Goal: Task Accomplishment & Management: Use online tool/utility

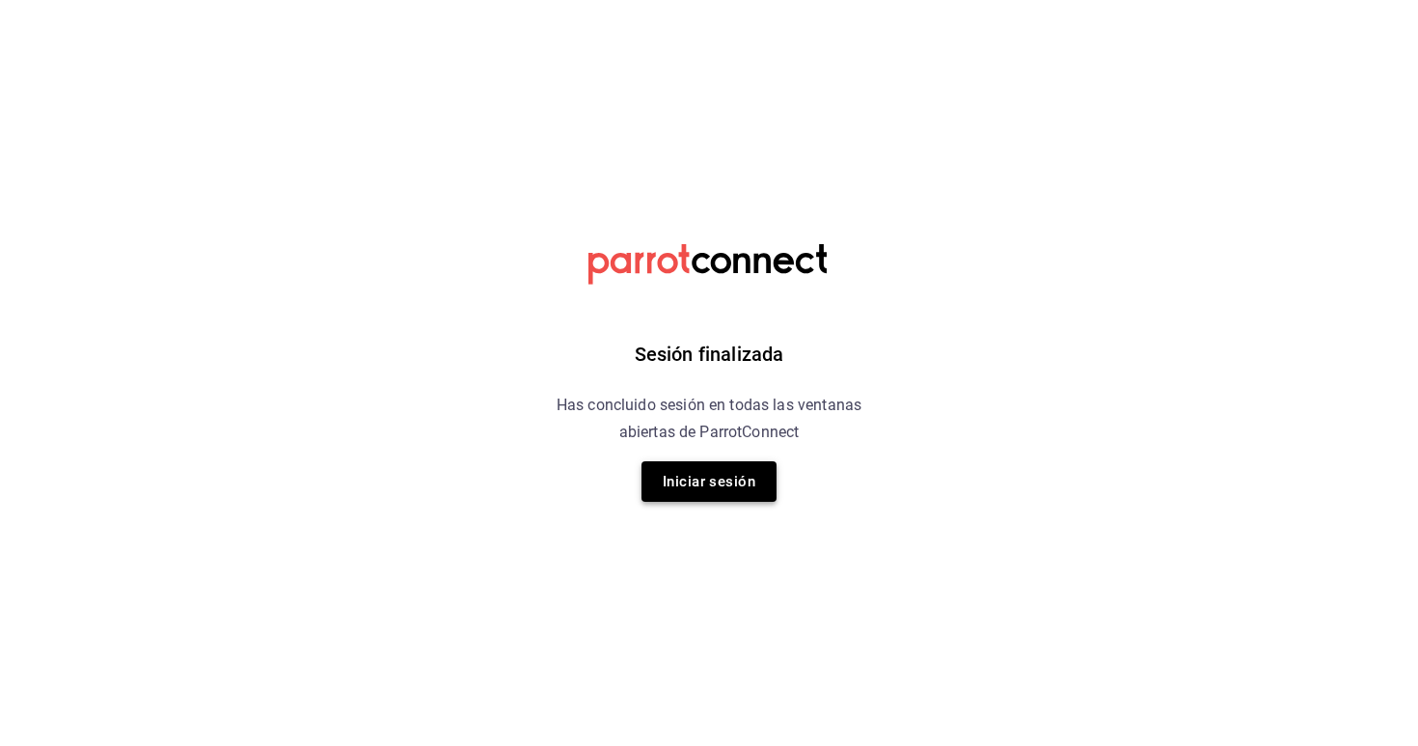
click at [675, 478] on button "Iniciar sesión" at bounding box center [709, 481] width 135 height 41
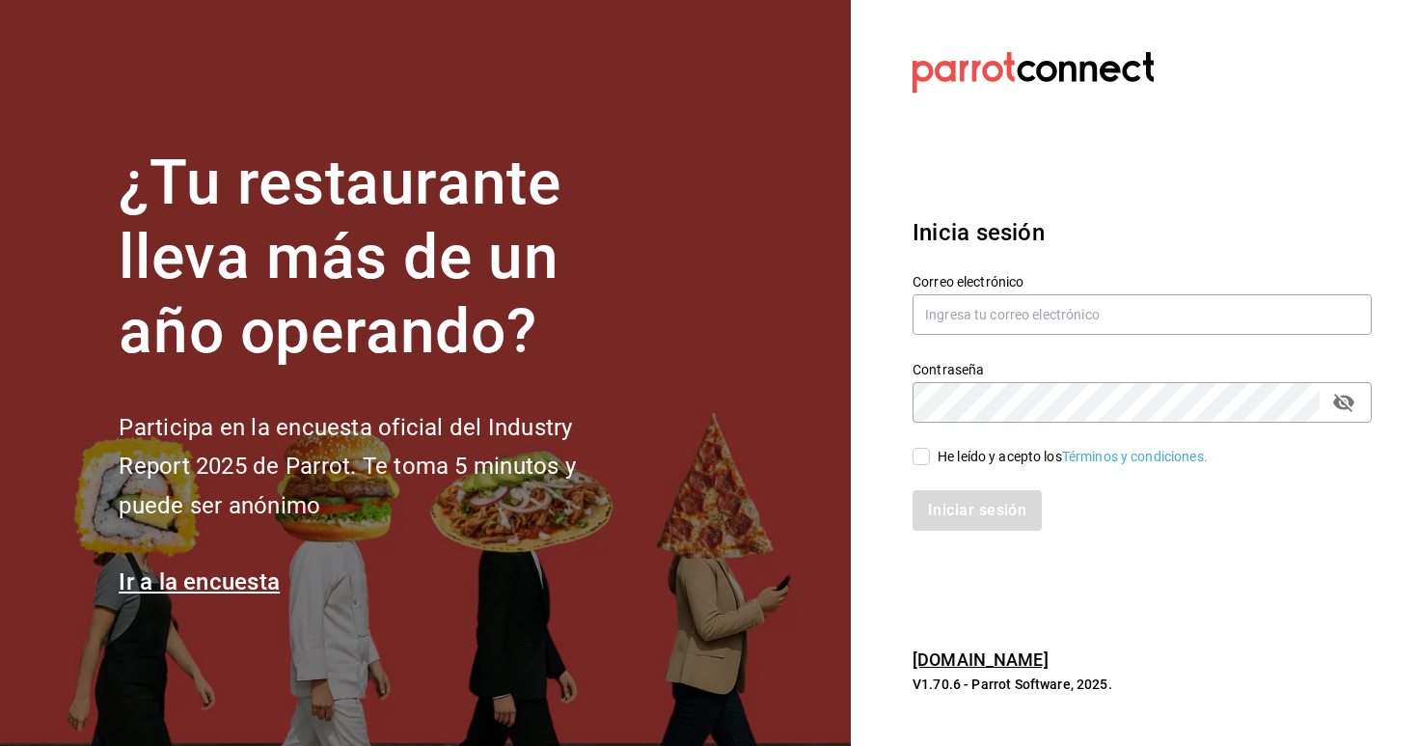
click at [1005, 292] on div "Correo electrónico" at bounding box center [1142, 305] width 459 height 65
click at [1002, 295] on input "text" at bounding box center [1142, 314] width 459 height 41
type input "christian.nadal@grupocosteno.com"
click at [915, 456] on input "He leído y acepto los Términos y condiciones." at bounding box center [921, 456] width 17 height 17
checkbox input "true"
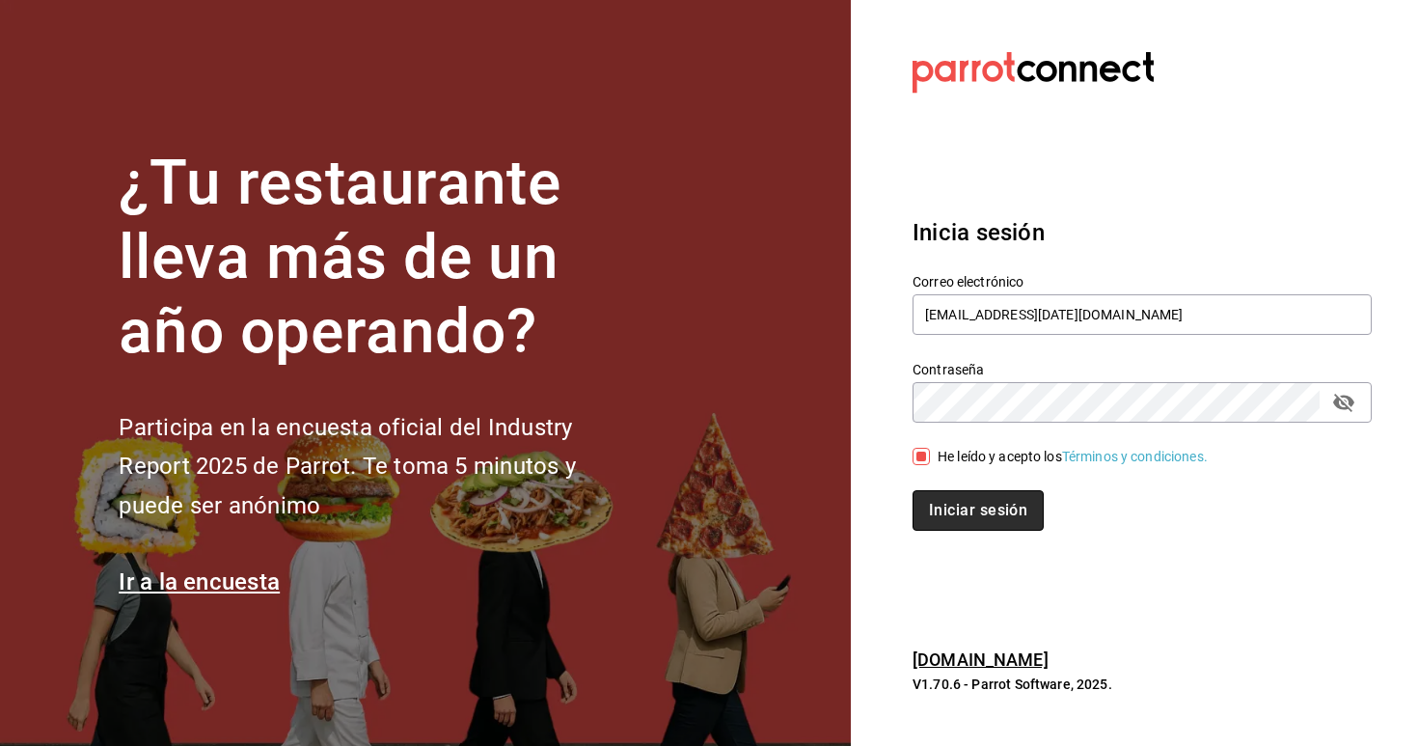
click at [960, 506] on button "Iniciar sesión" at bounding box center [978, 510] width 131 height 41
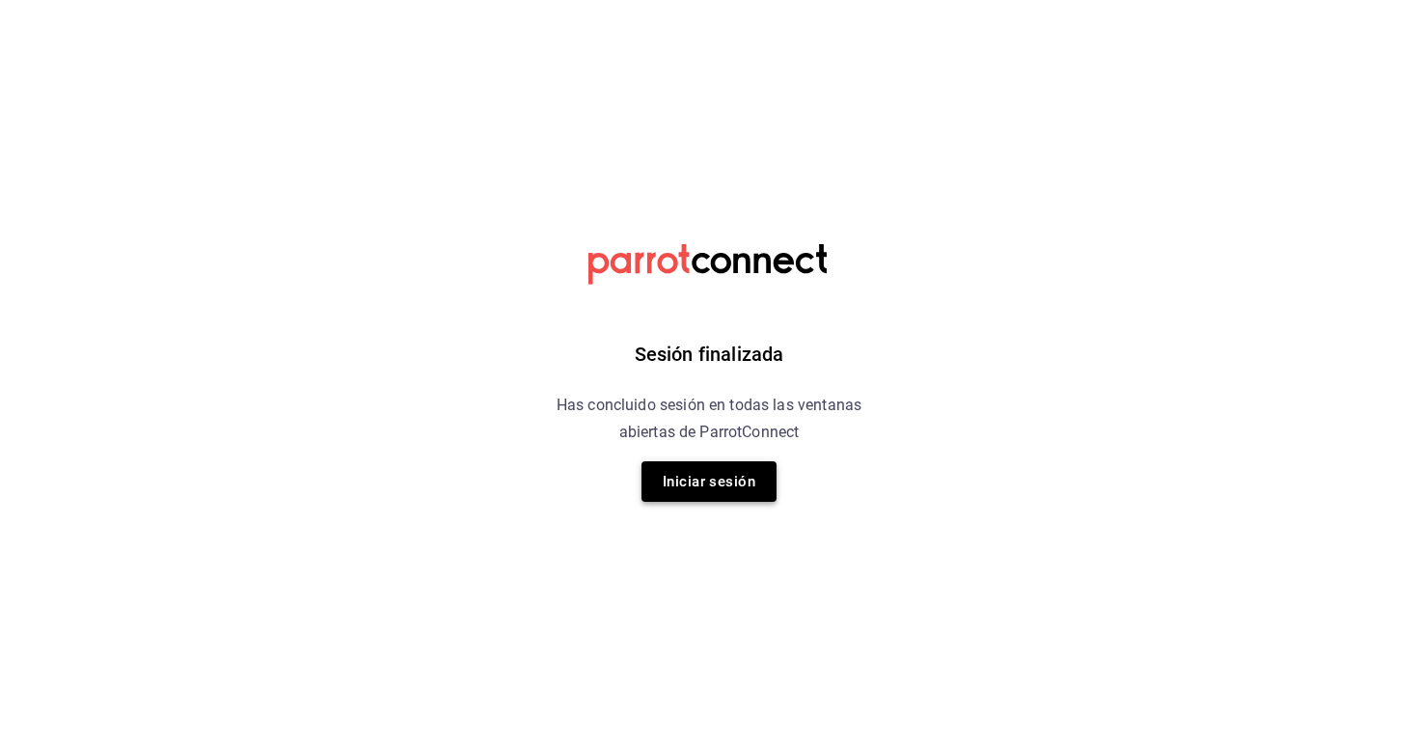
click at [709, 501] on div "Sesión finalizada Has concluido sesión en todas las ventanas abiertas de Parrot…" at bounding box center [709, 373] width 487 height 746
click at [696, 480] on button "Iniciar sesión" at bounding box center [709, 481] width 135 height 41
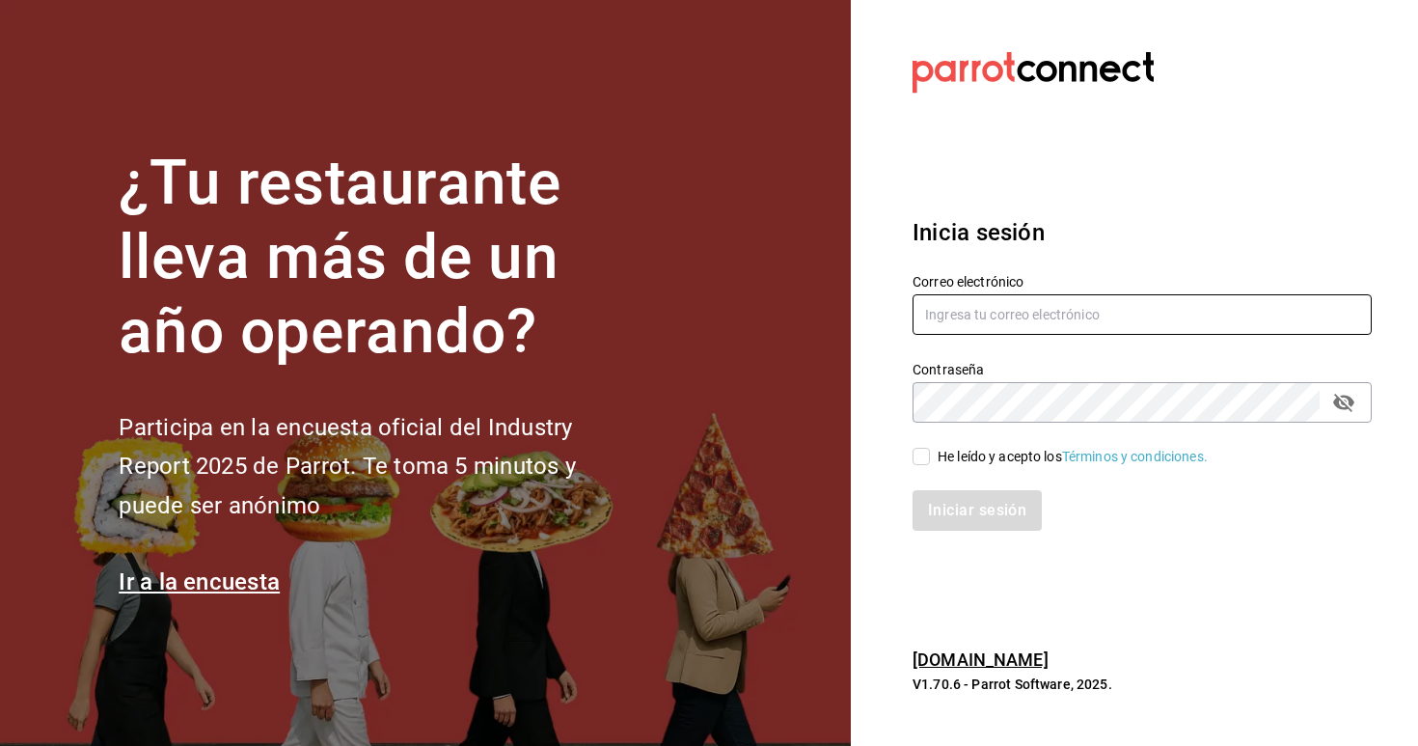
click at [964, 308] on input "text" at bounding box center [1142, 314] width 459 height 41
type input "christian.nadal@grupocosteno.com"
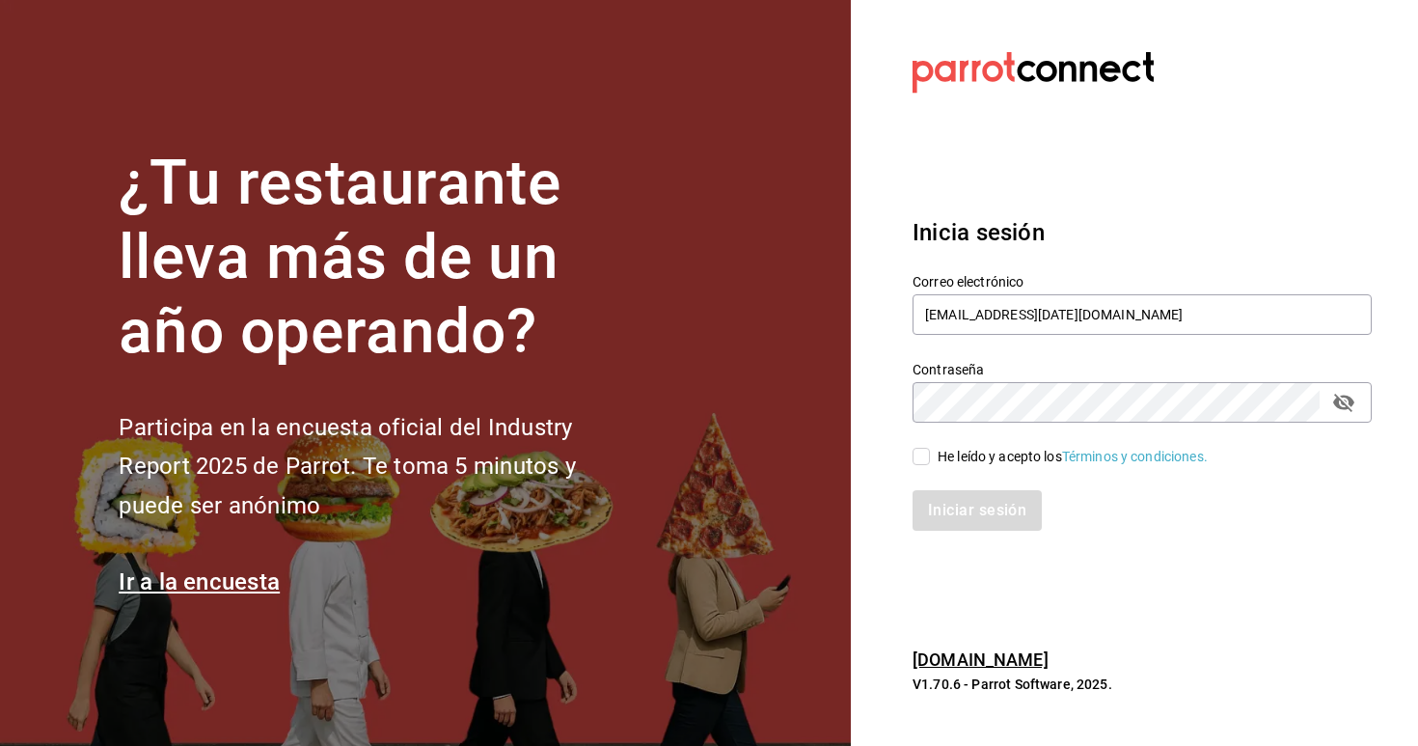
click at [923, 452] on input "He leído y acepto los Términos y condiciones." at bounding box center [921, 456] width 17 height 17
checkbox input "true"
click at [948, 510] on button "Iniciar sesión" at bounding box center [978, 510] width 131 height 41
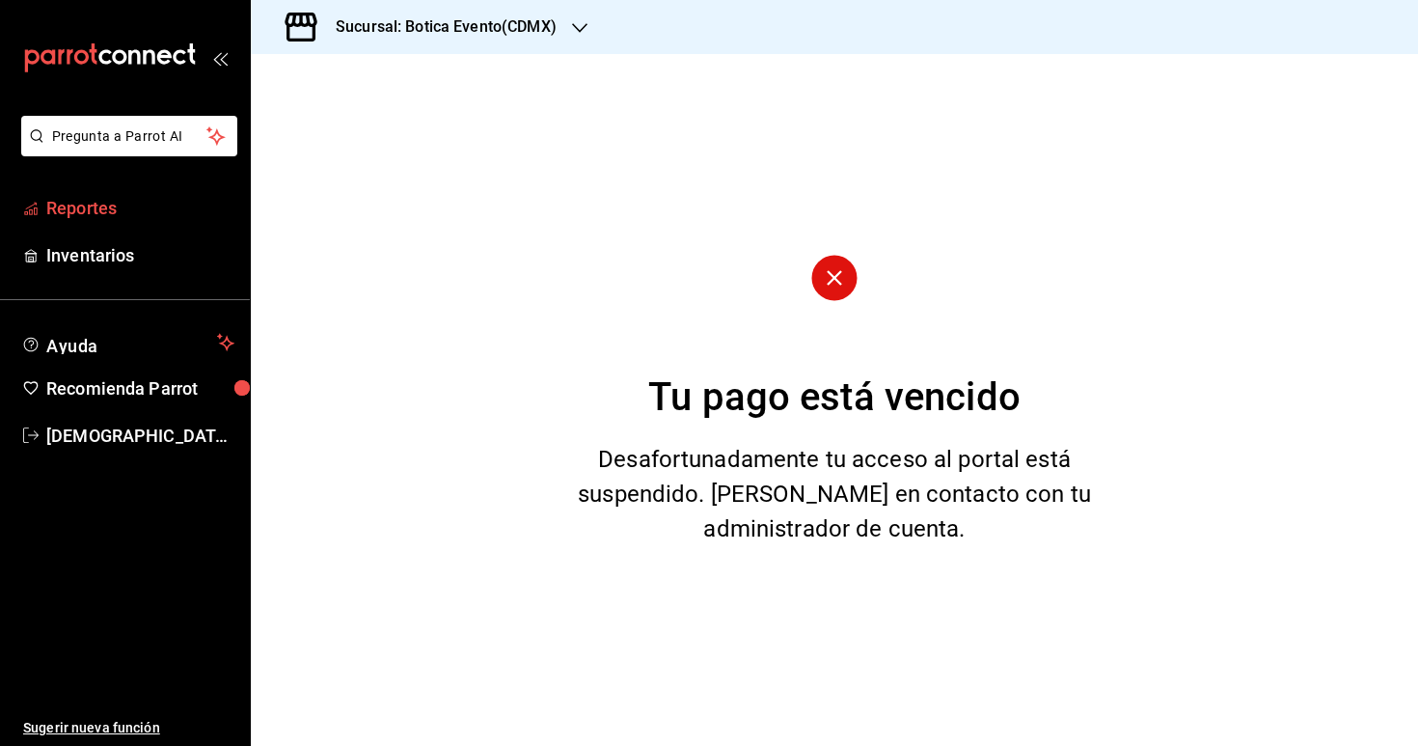
click at [126, 210] on span "Reportes" at bounding box center [140, 208] width 188 height 26
click at [432, 44] on div "Sucursal: Botica Evento(CDMX)" at bounding box center [430, 27] width 329 height 54
click at [364, 125] on div "Botica (CDMX)" at bounding box center [395, 127] width 259 height 20
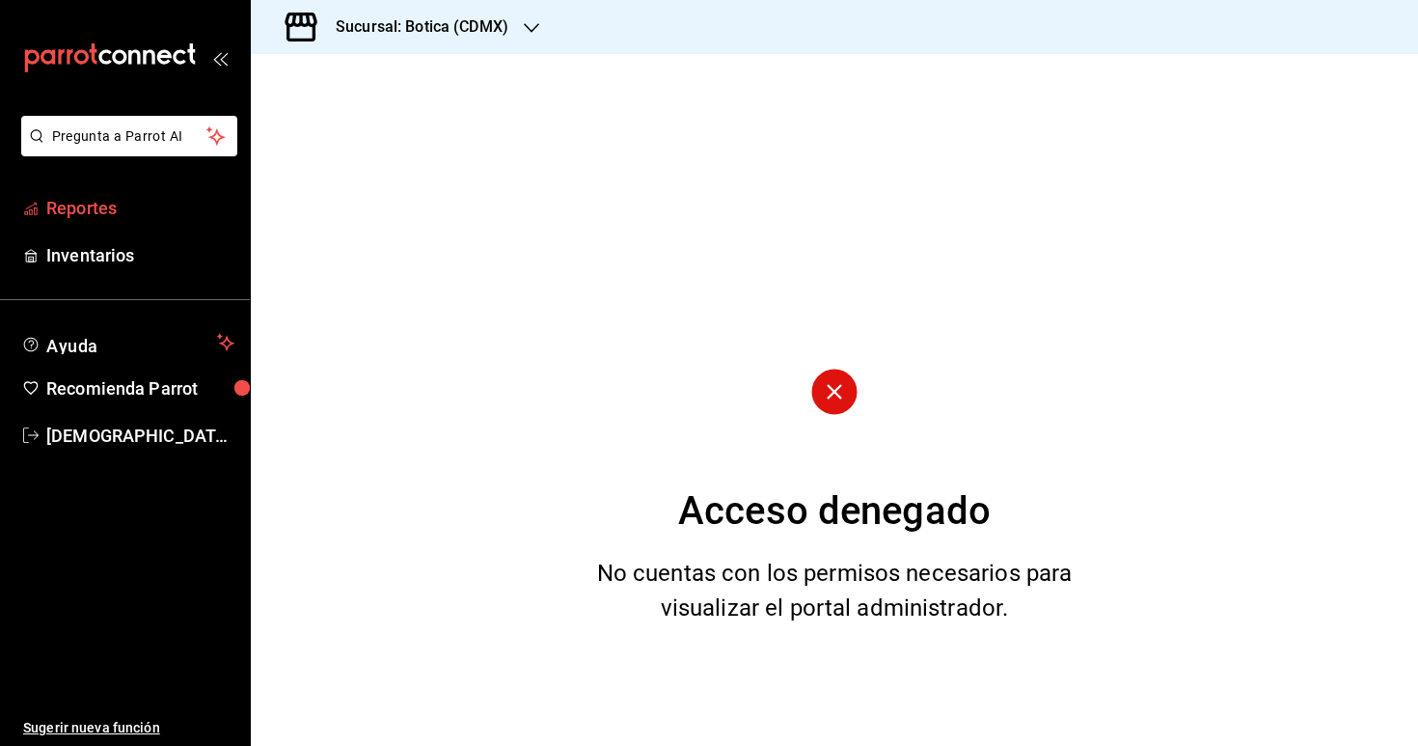
click at [105, 205] on span "Reportes" at bounding box center [140, 208] width 188 height 26
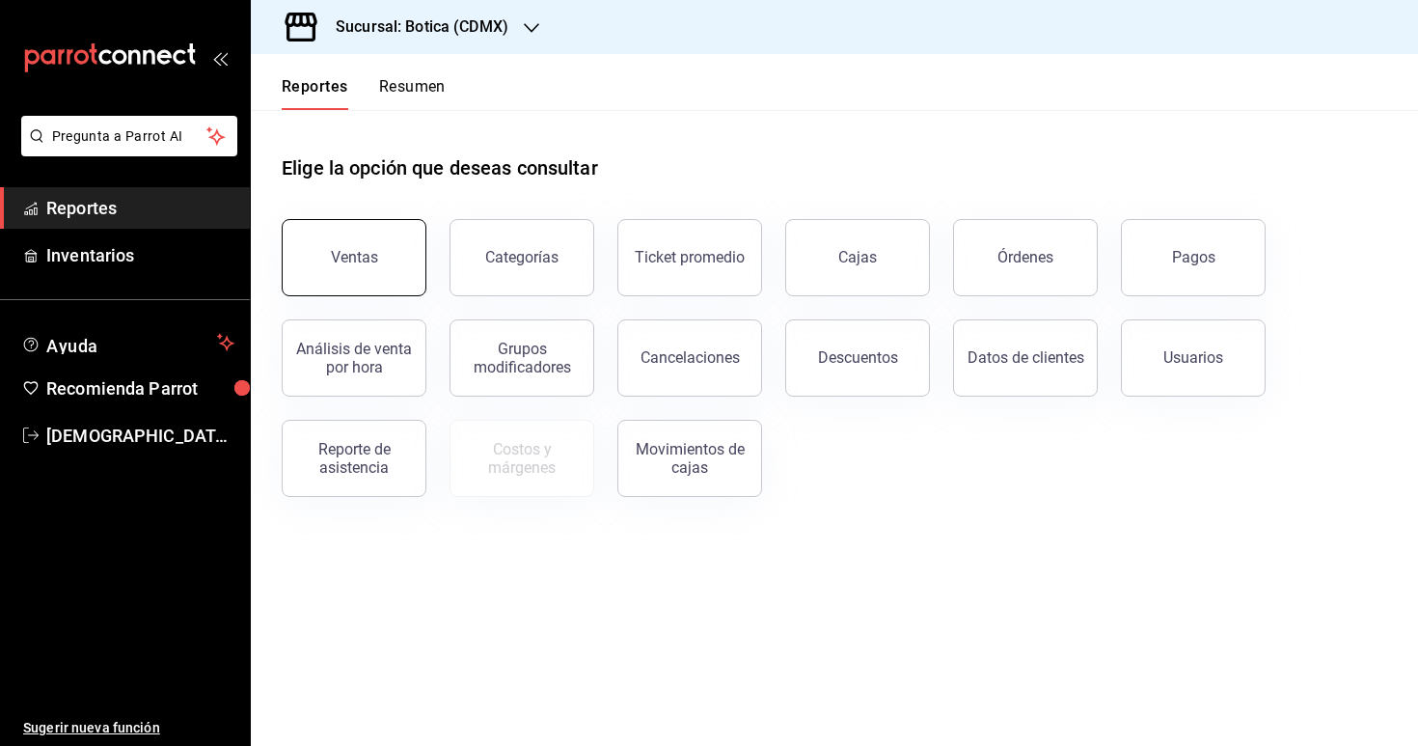
click at [397, 267] on button "Ventas" at bounding box center [354, 257] width 145 height 77
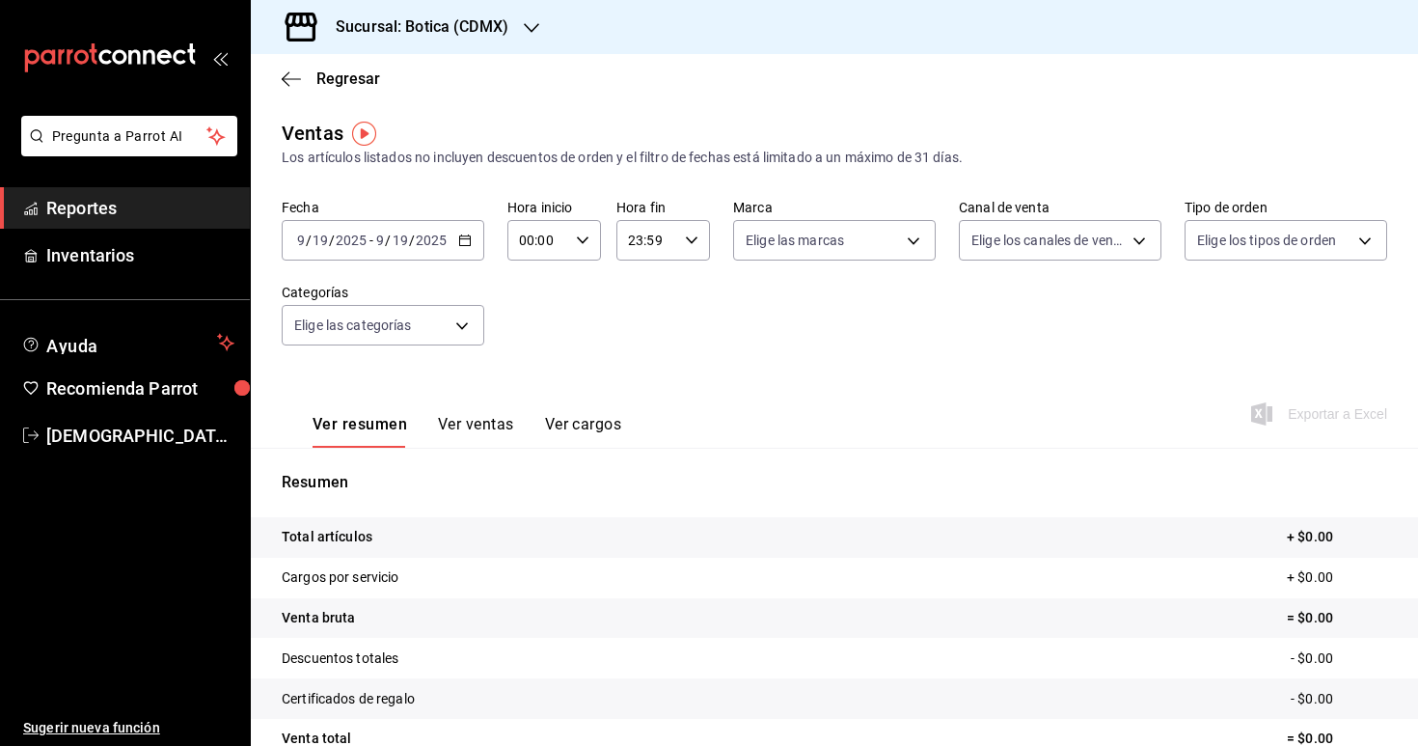
click at [193, 190] on link "Reportes" at bounding box center [125, 207] width 250 height 41
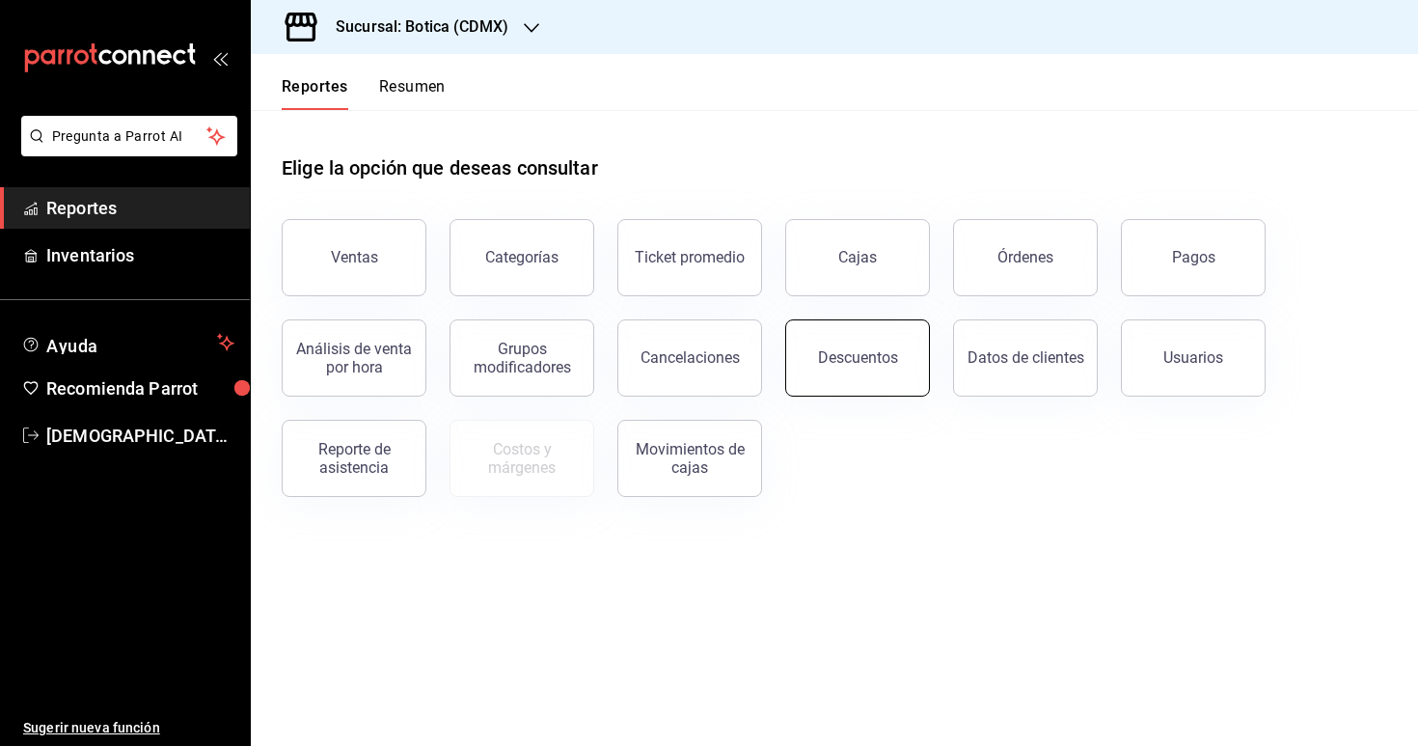
click at [864, 332] on button "Descuentos" at bounding box center [857, 357] width 145 height 77
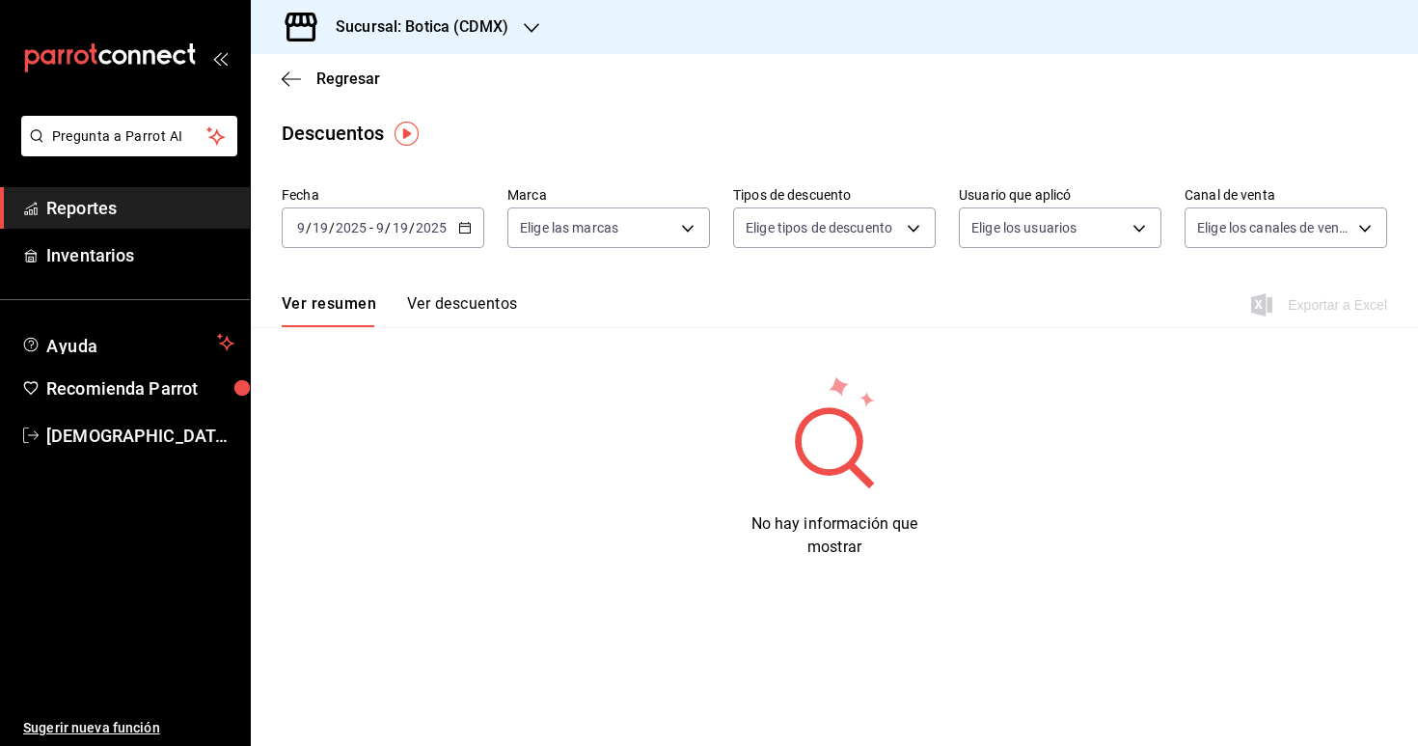
click at [463, 219] on div "[DATE] [DATE] - [DATE] [DATE]" at bounding box center [383, 227] width 203 height 41
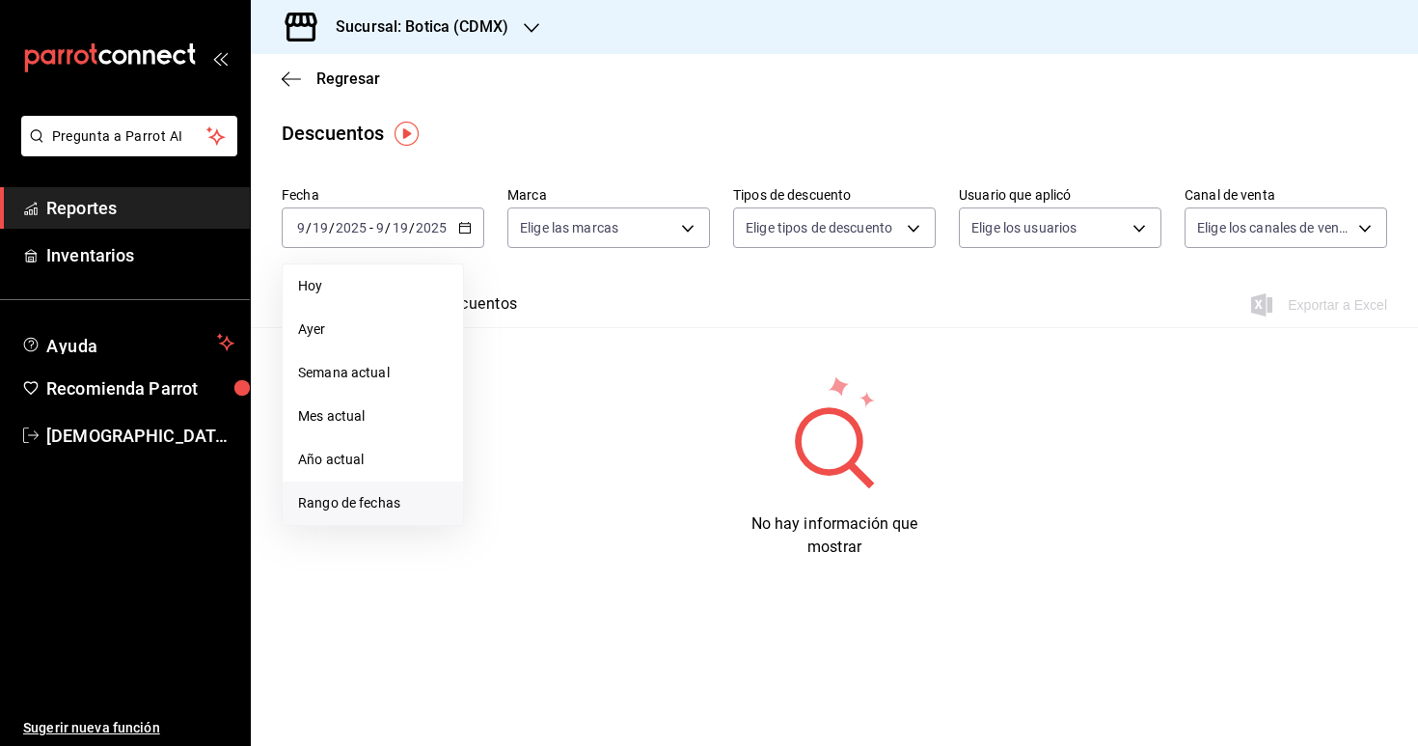
click at [348, 507] on span "Rango de fechas" at bounding box center [373, 503] width 150 height 20
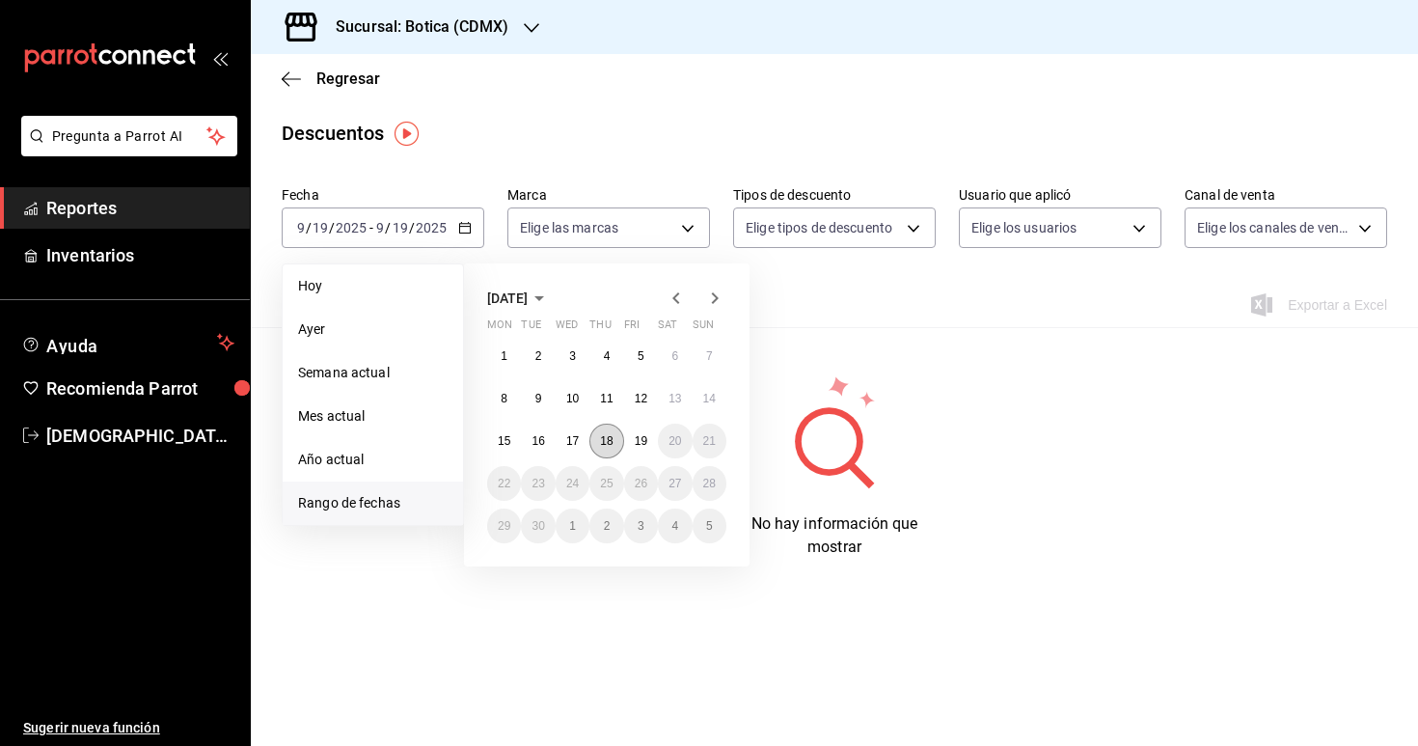
click at [604, 443] on abbr "18" at bounding box center [606, 441] width 13 height 14
click at [635, 439] on abbr "19" at bounding box center [641, 441] width 13 height 14
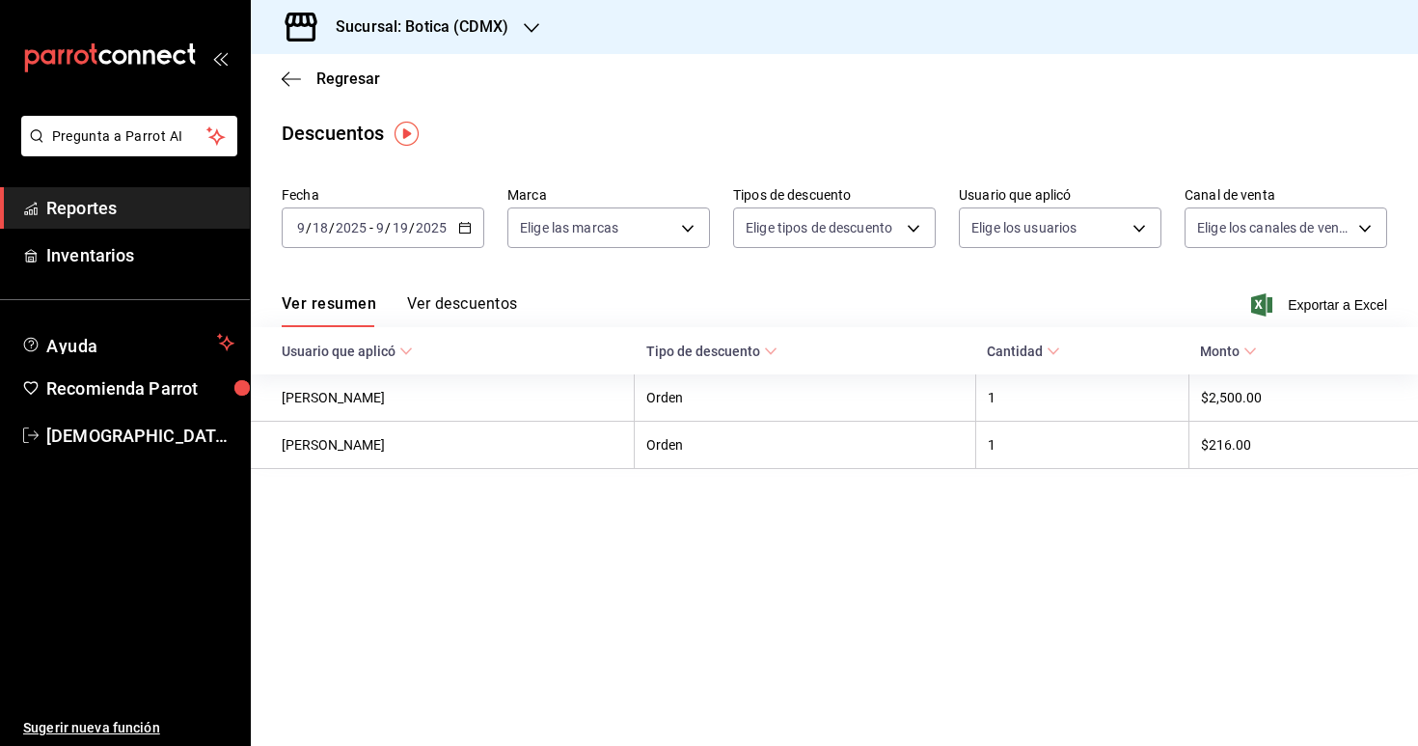
click at [506, 296] on button "Ver descuentos" at bounding box center [462, 310] width 110 height 33
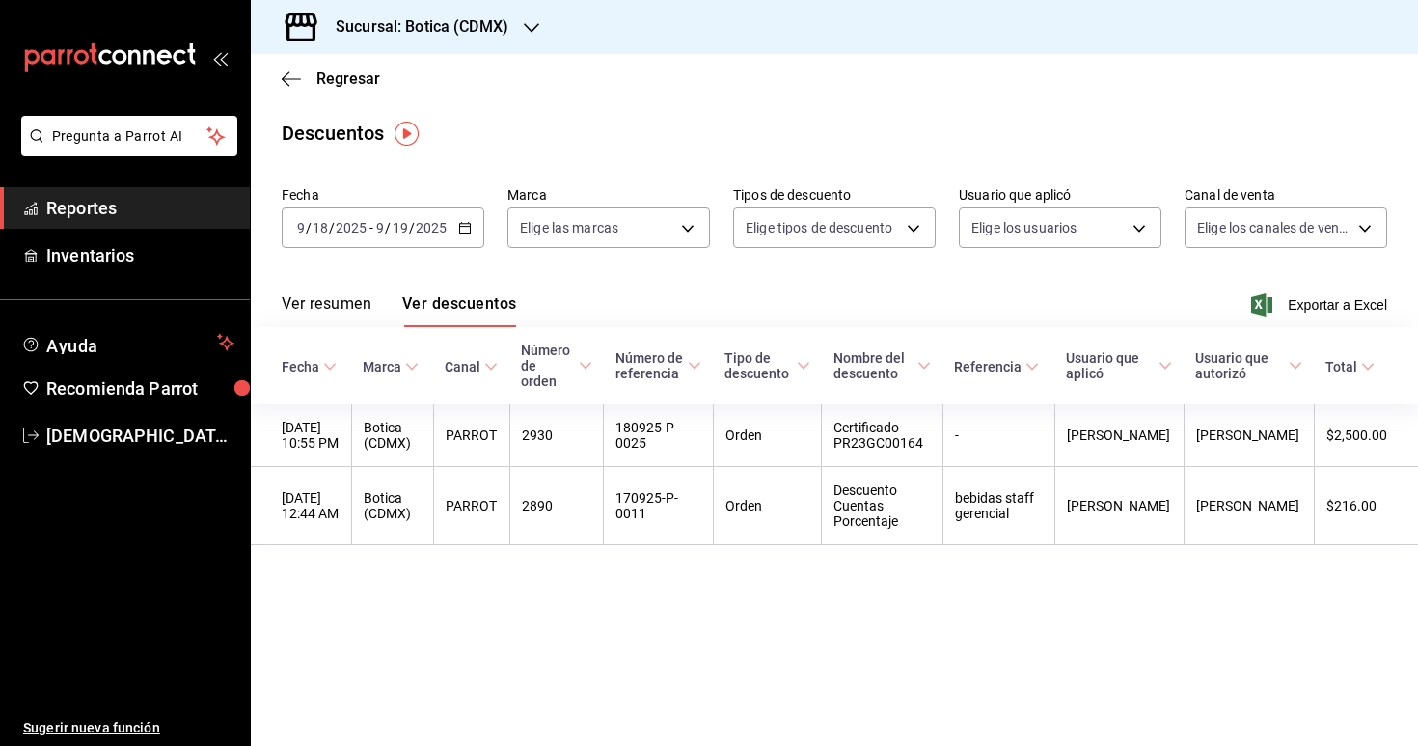
click at [95, 214] on span "Reportes" at bounding box center [140, 208] width 188 height 26
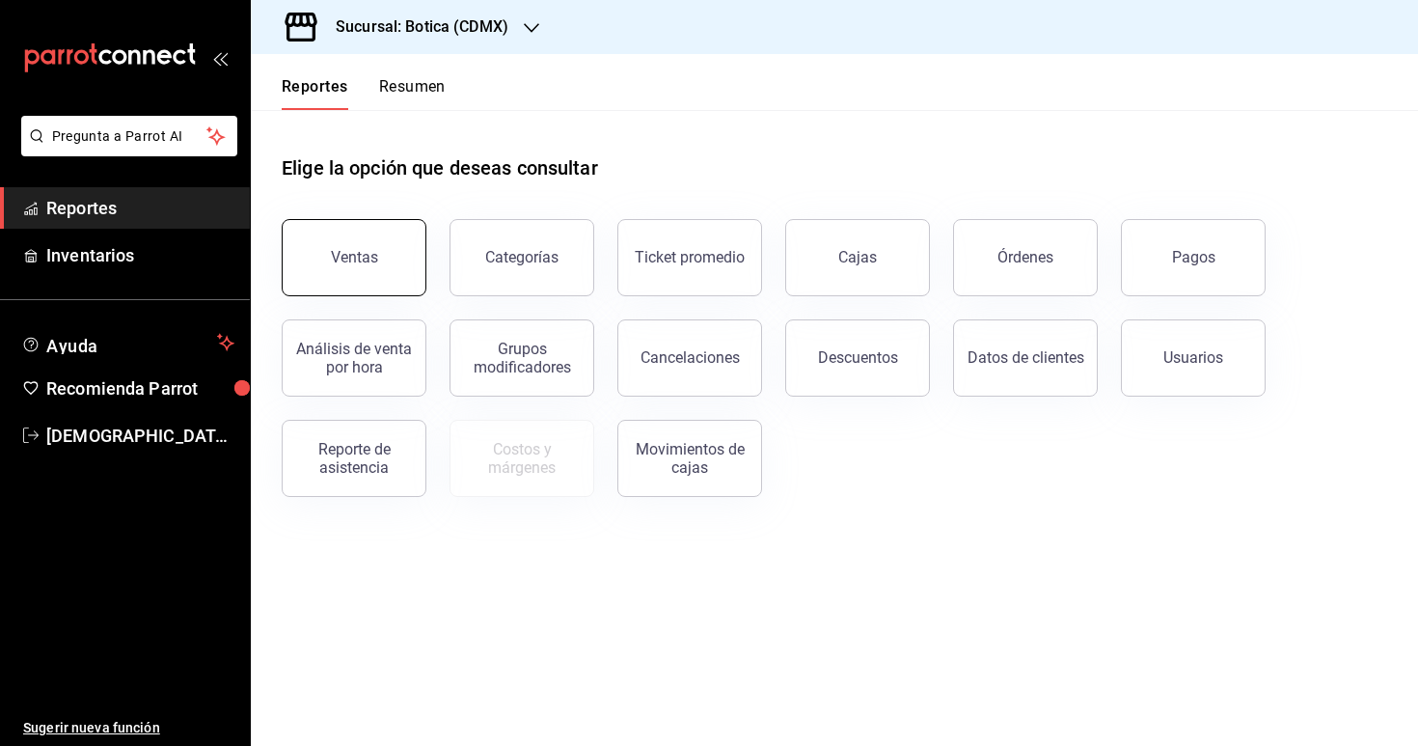
click at [379, 272] on button "Ventas" at bounding box center [354, 257] width 145 height 77
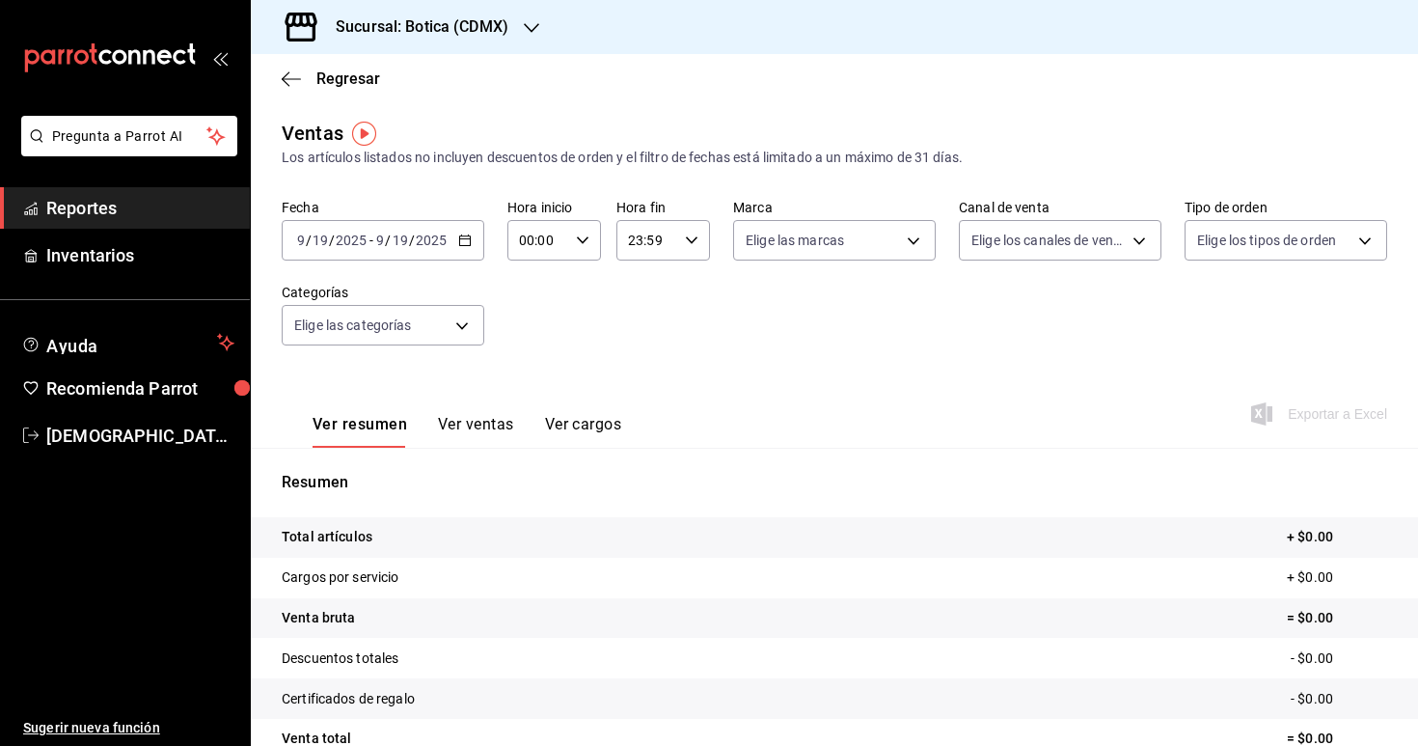
click at [470, 240] on \(Stroke\) "button" at bounding box center [465, 240] width 12 height 11
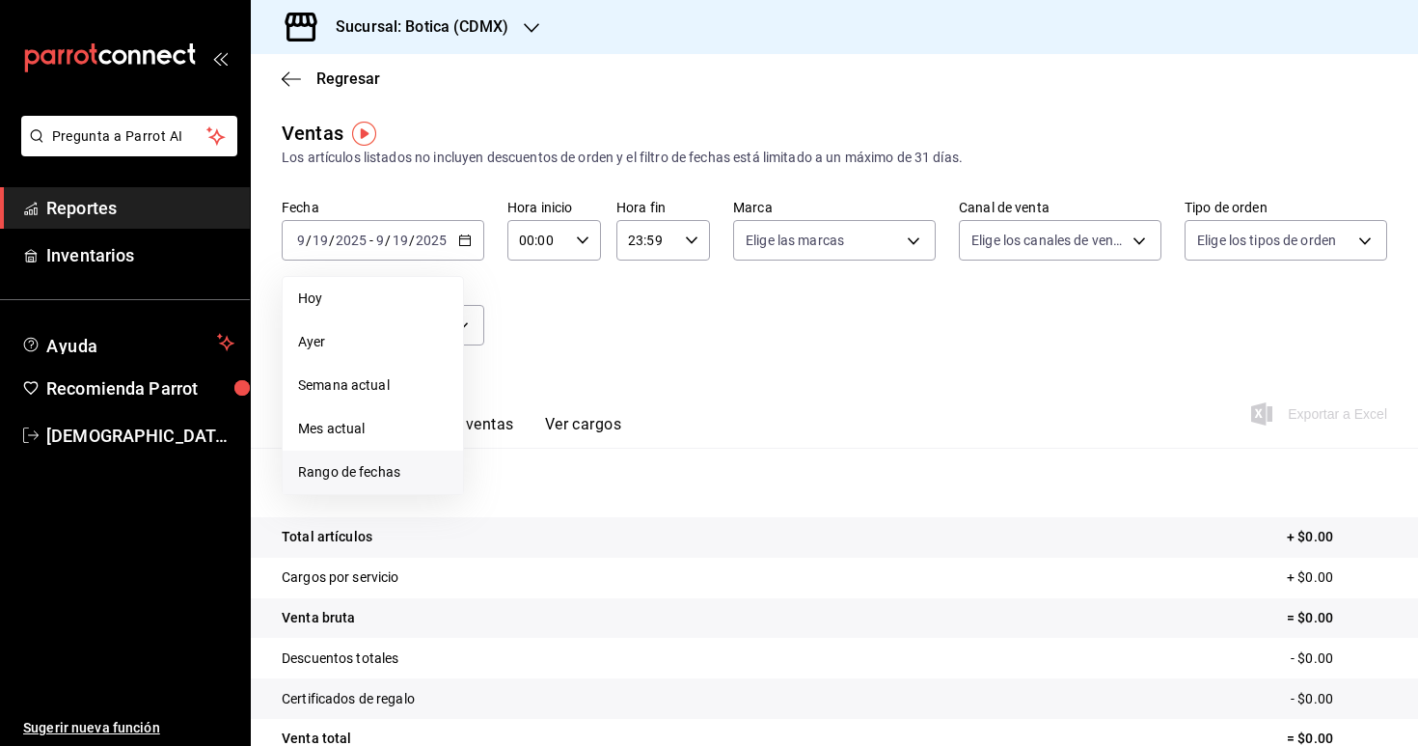
click at [370, 478] on span "Rango de fechas" at bounding box center [373, 472] width 150 height 20
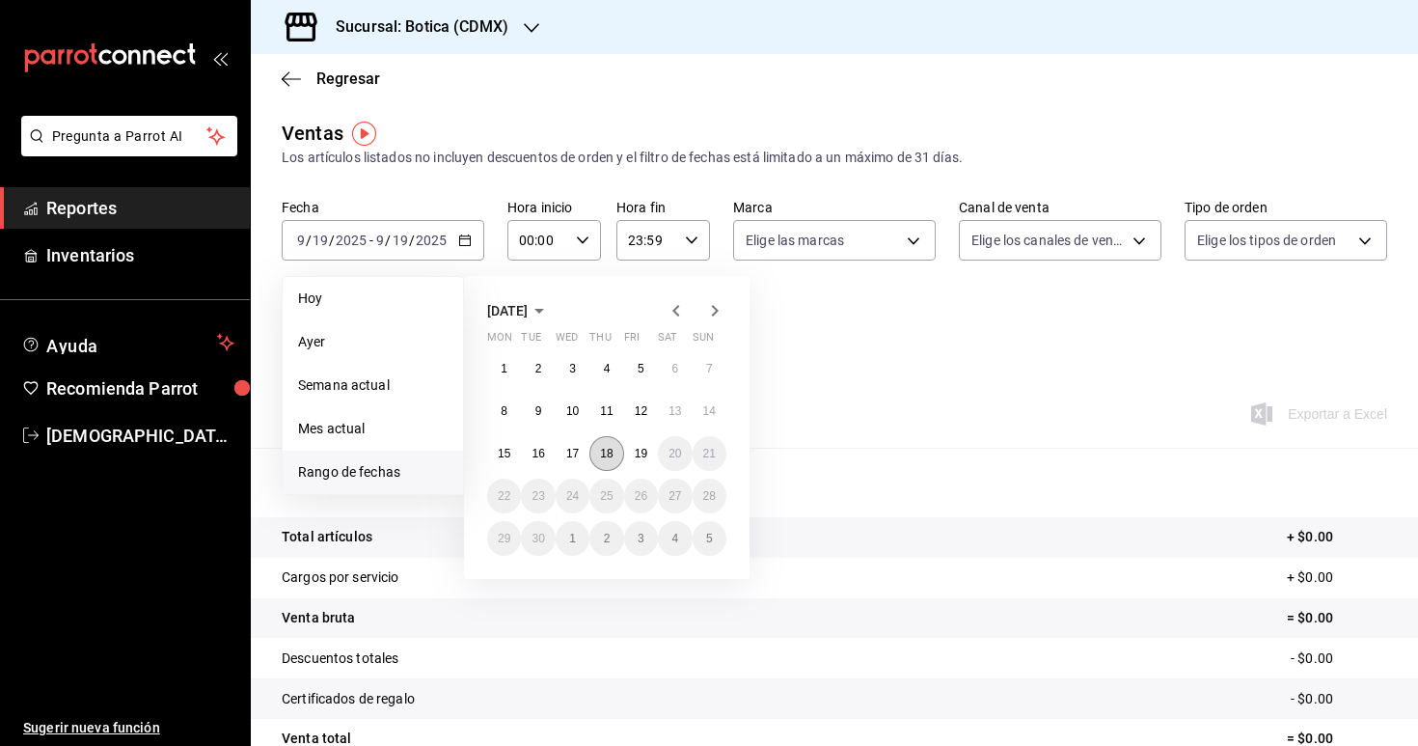
click at [600, 465] on button "18" at bounding box center [606, 453] width 34 height 35
click at [642, 463] on button "19" at bounding box center [641, 453] width 34 height 35
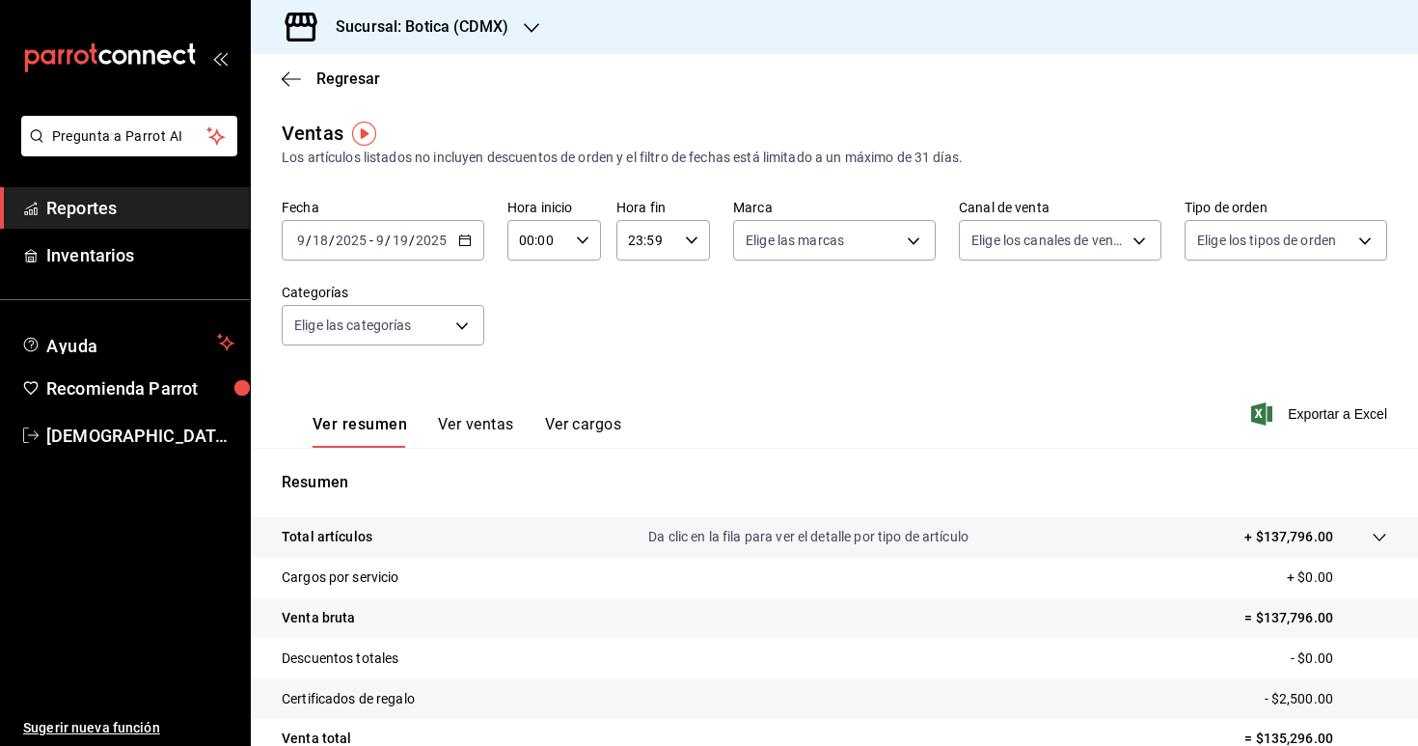
click at [588, 232] on div "00:00 Hora inicio" at bounding box center [554, 240] width 94 height 41
click at [538, 397] on span "03" at bounding box center [531, 402] width 16 height 15
type input "03:00"
click at [675, 325] on div at bounding box center [709, 373] width 1418 height 746
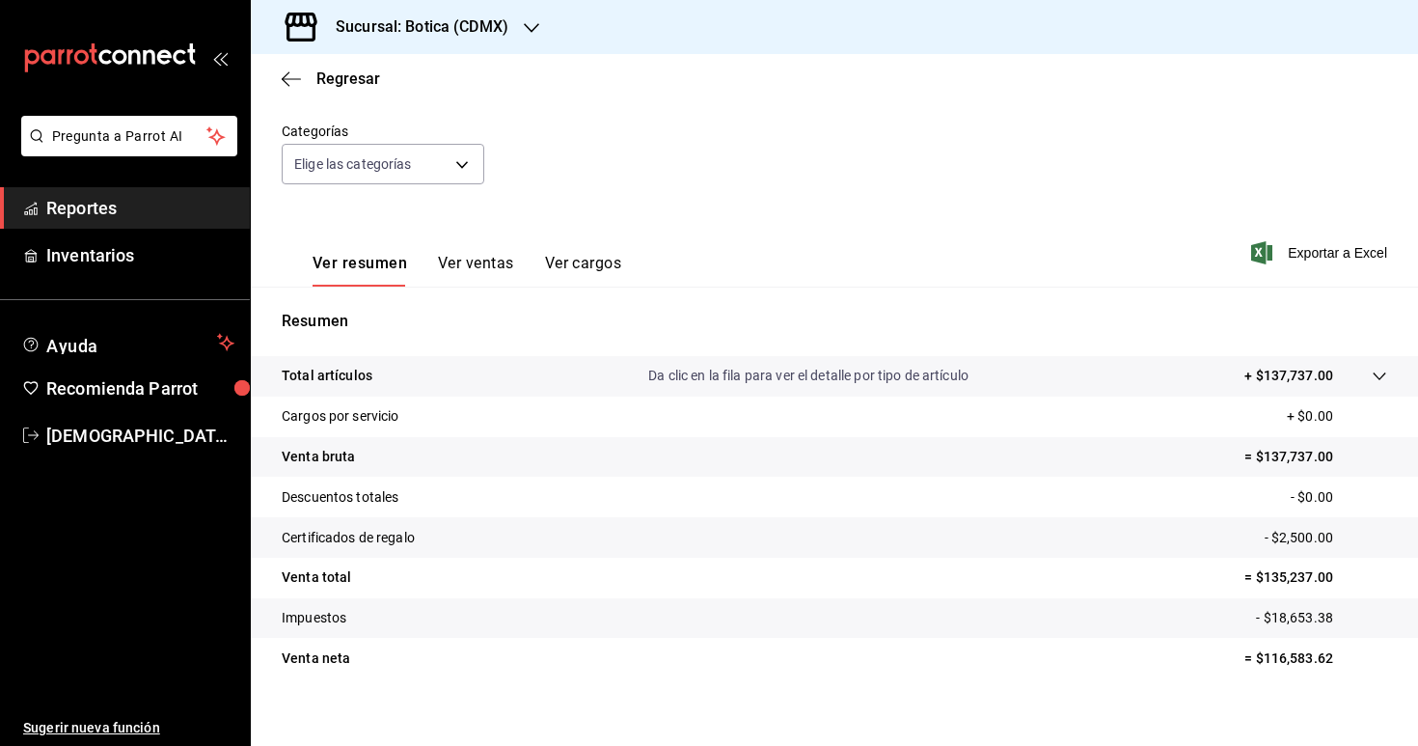
scroll to position [178, 0]
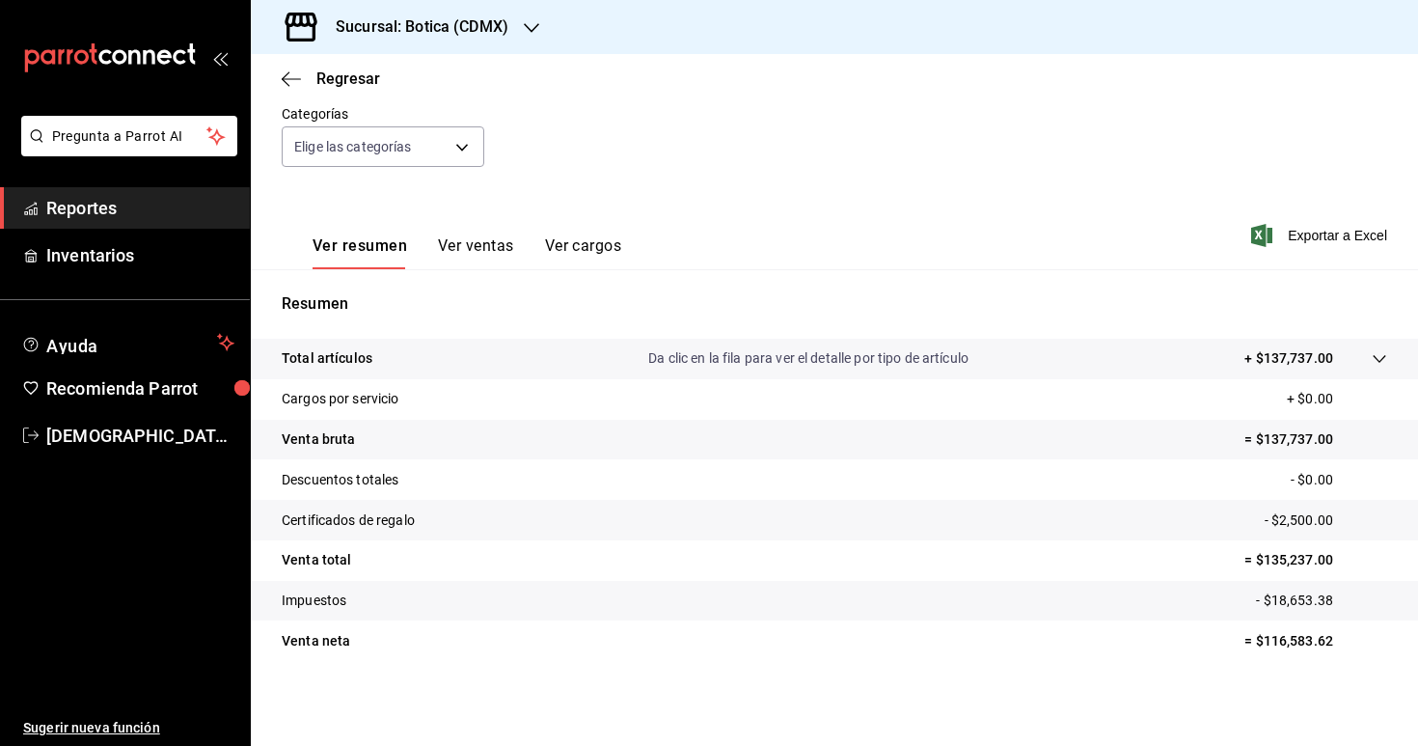
click at [1385, 355] on icon at bounding box center [1379, 359] width 13 height 8
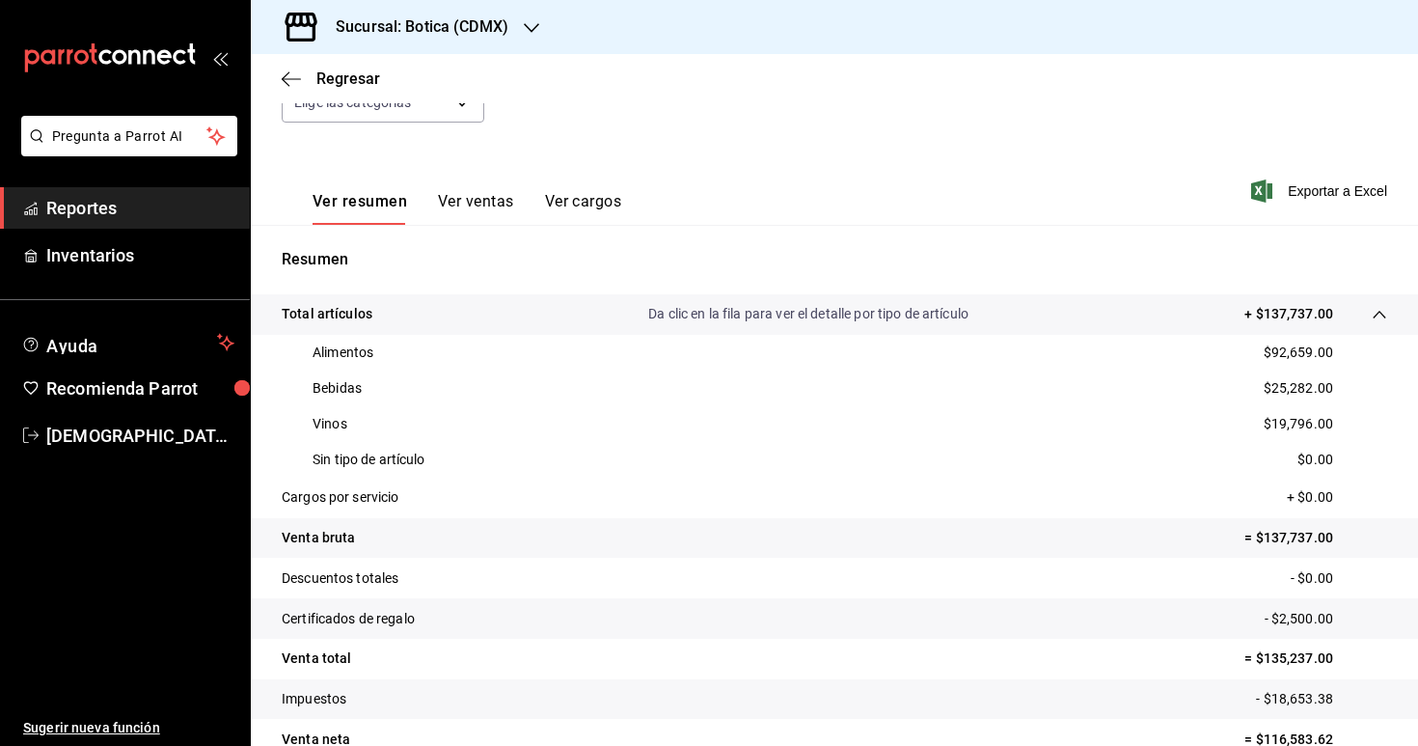
scroll to position [0, 0]
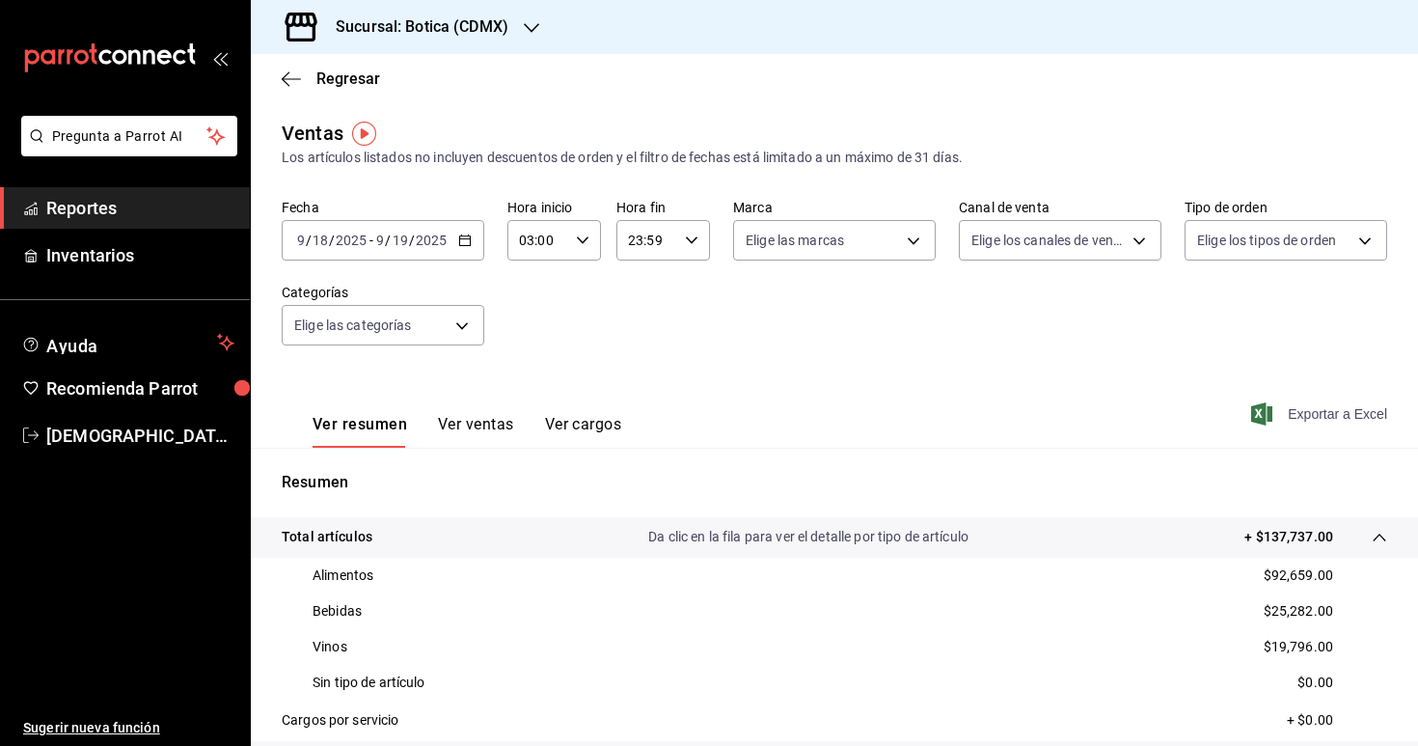
click at [1297, 411] on span "Exportar a Excel" at bounding box center [1321, 413] width 132 height 23
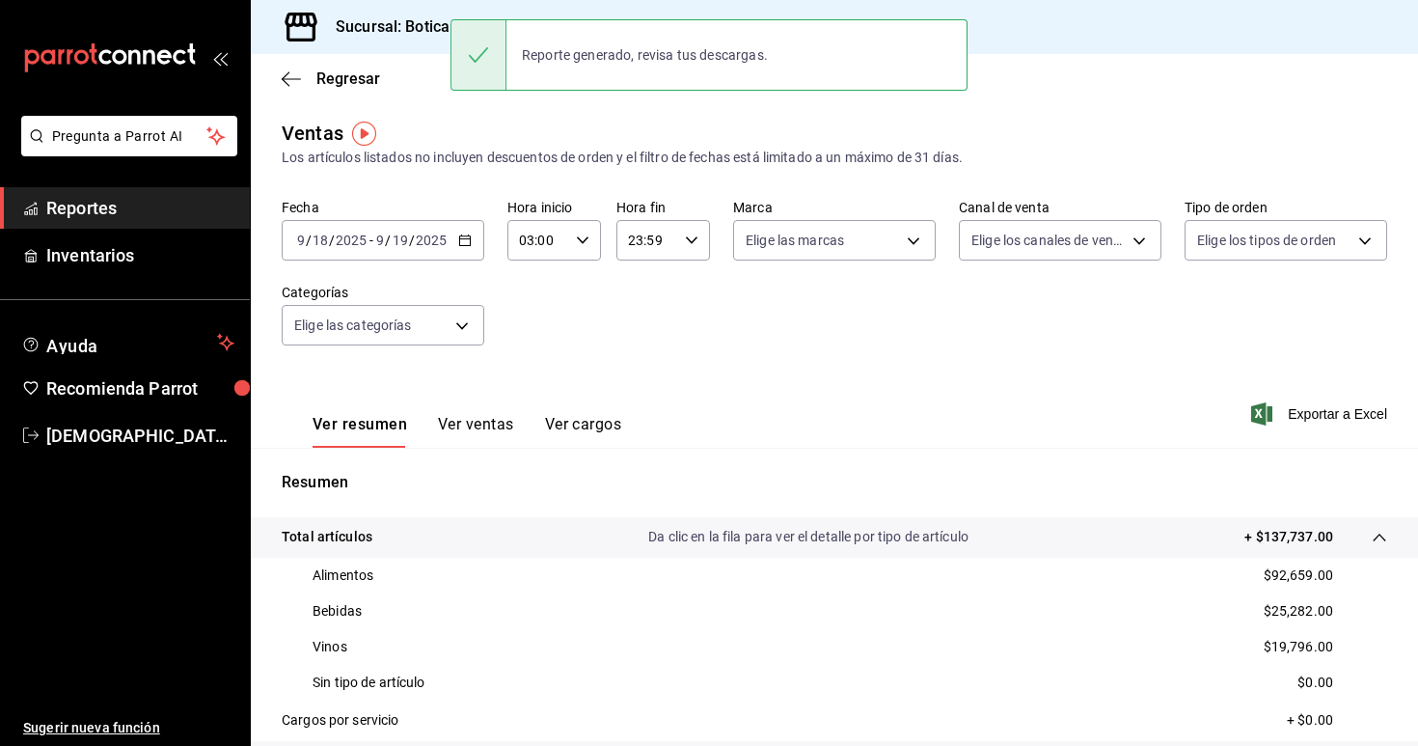
click at [84, 200] on span "Reportes" at bounding box center [140, 208] width 188 height 26
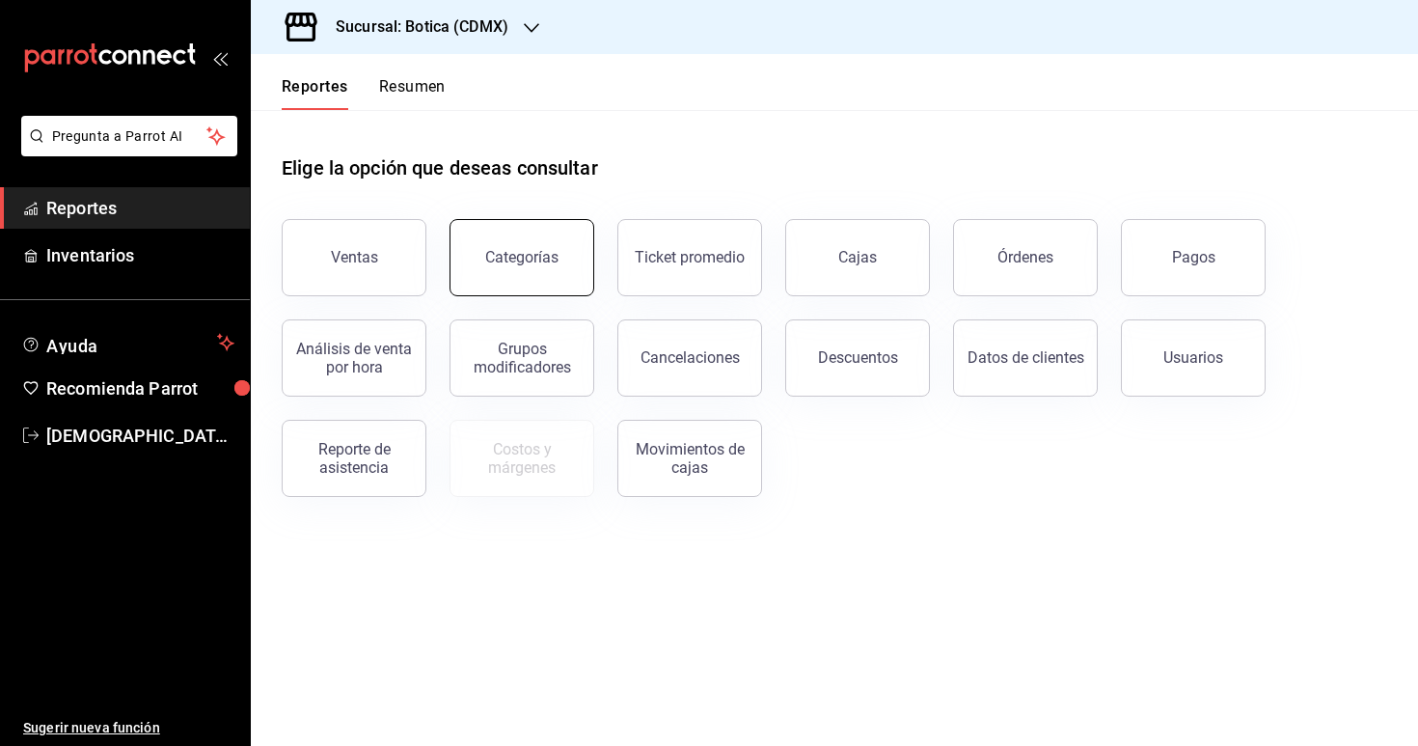
click at [586, 265] on button "Categorías" at bounding box center [522, 257] width 145 height 77
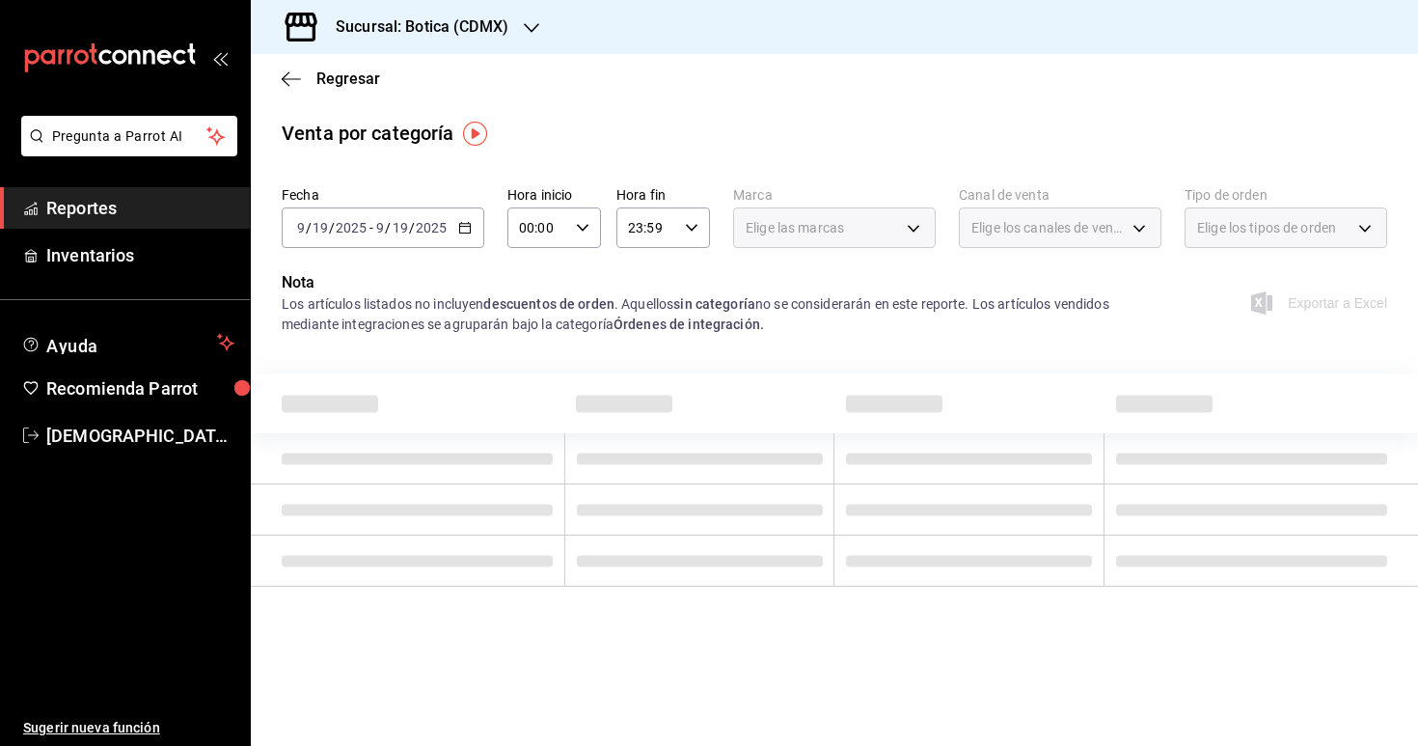
click at [467, 222] on icon "button" at bounding box center [465, 228] width 14 height 14
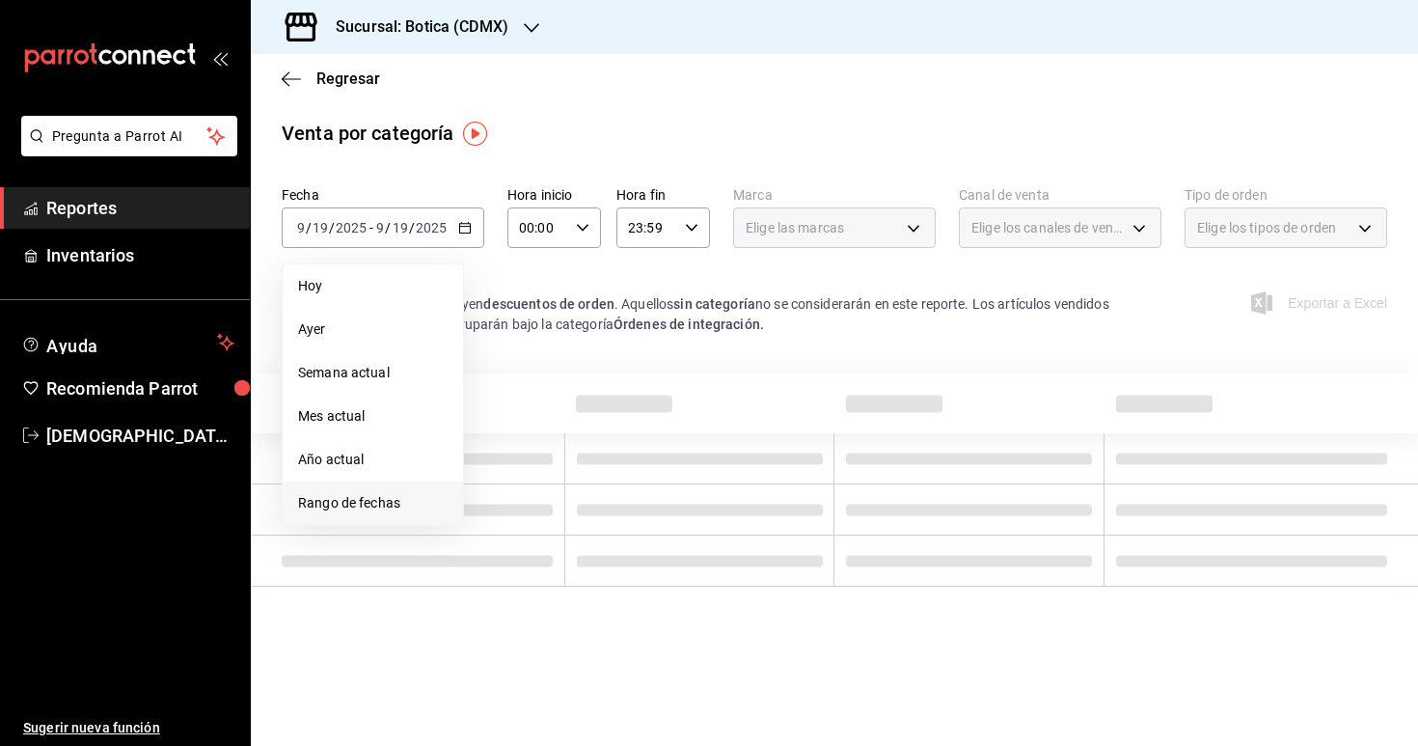
click at [401, 491] on li "Rango de fechas" at bounding box center [373, 502] width 180 height 43
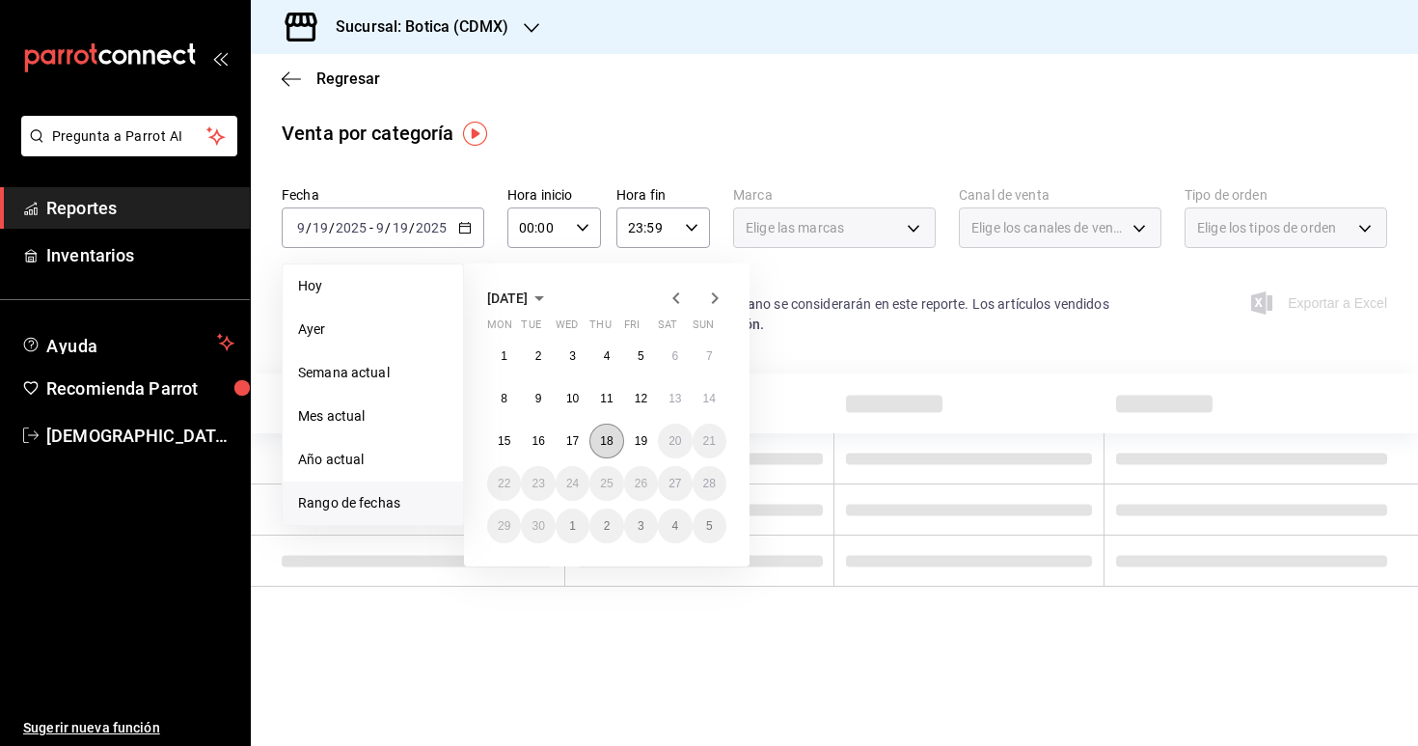
click at [607, 447] on button "18" at bounding box center [606, 441] width 34 height 35
click at [636, 448] on button "19" at bounding box center [641, 441] width 34 height 35
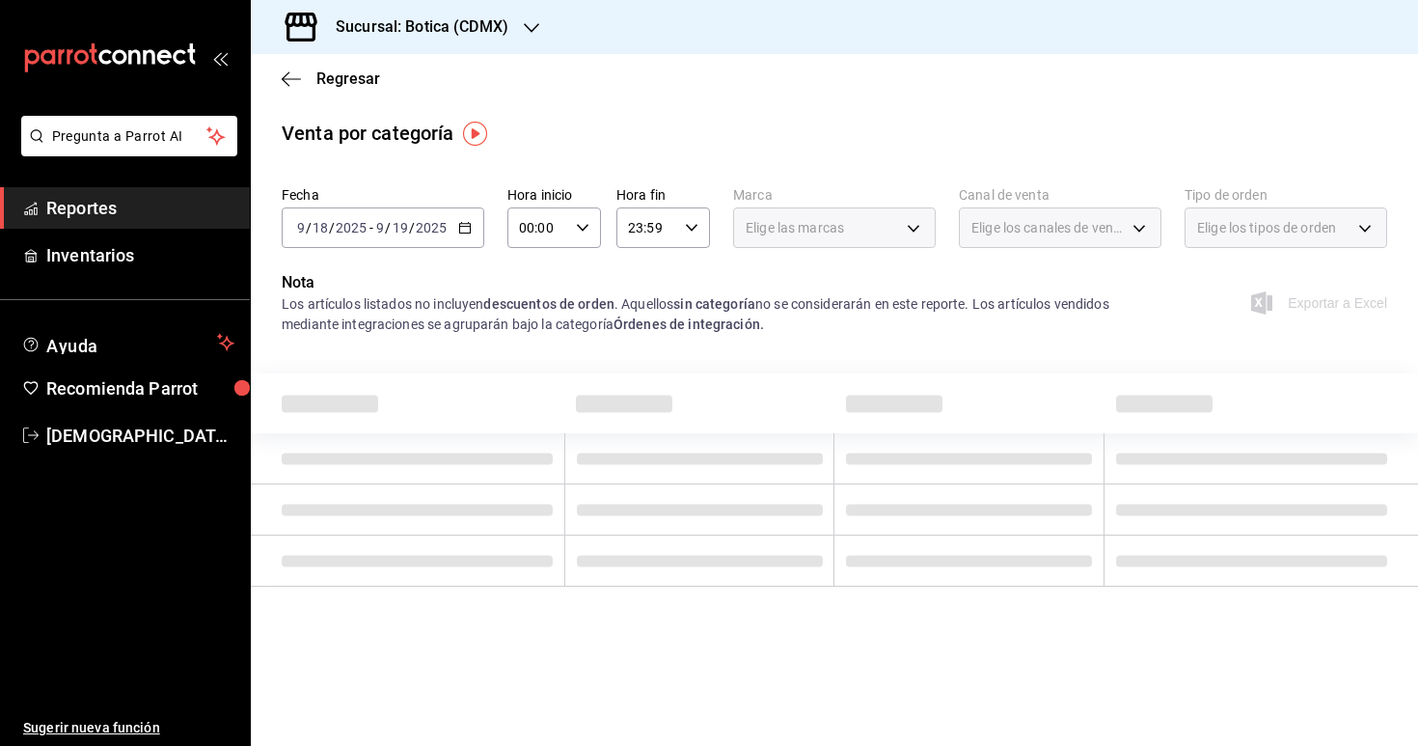
click at [577, 231] on icon "button" at bounding box center [583, 228] width 14 height 14
click at [533, 375] on span "03" at bounding box center [531, 380] width 16 height 15
click at [527, 379] on span "03" at bounding box center [531, 380] width 16 height 15
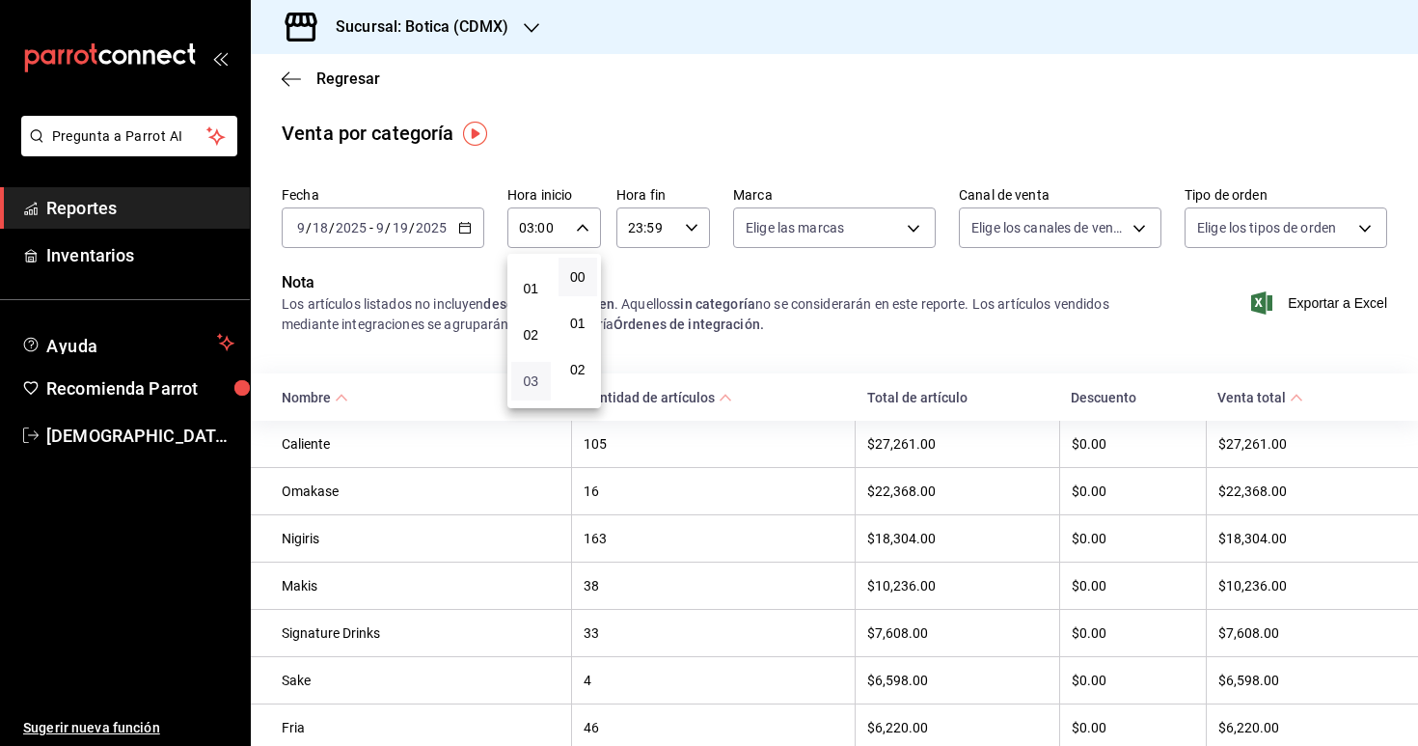
click at [532, 373] on span "03" at bounding box center [531, 380] width 16 height 15
click at [527, 374] on span "03" at bounding box center [531, 380] width 16 height 15
click at [697, 373] on div at bounding box center [709, 373] width 1418 height 746
click at [597, 224] on div "03:00 Hora inicio" at bounding box center [554, 227] width 94 height 41
click at [530, 264] on button "00" at bounding box center [531, 277] width 40 height 39
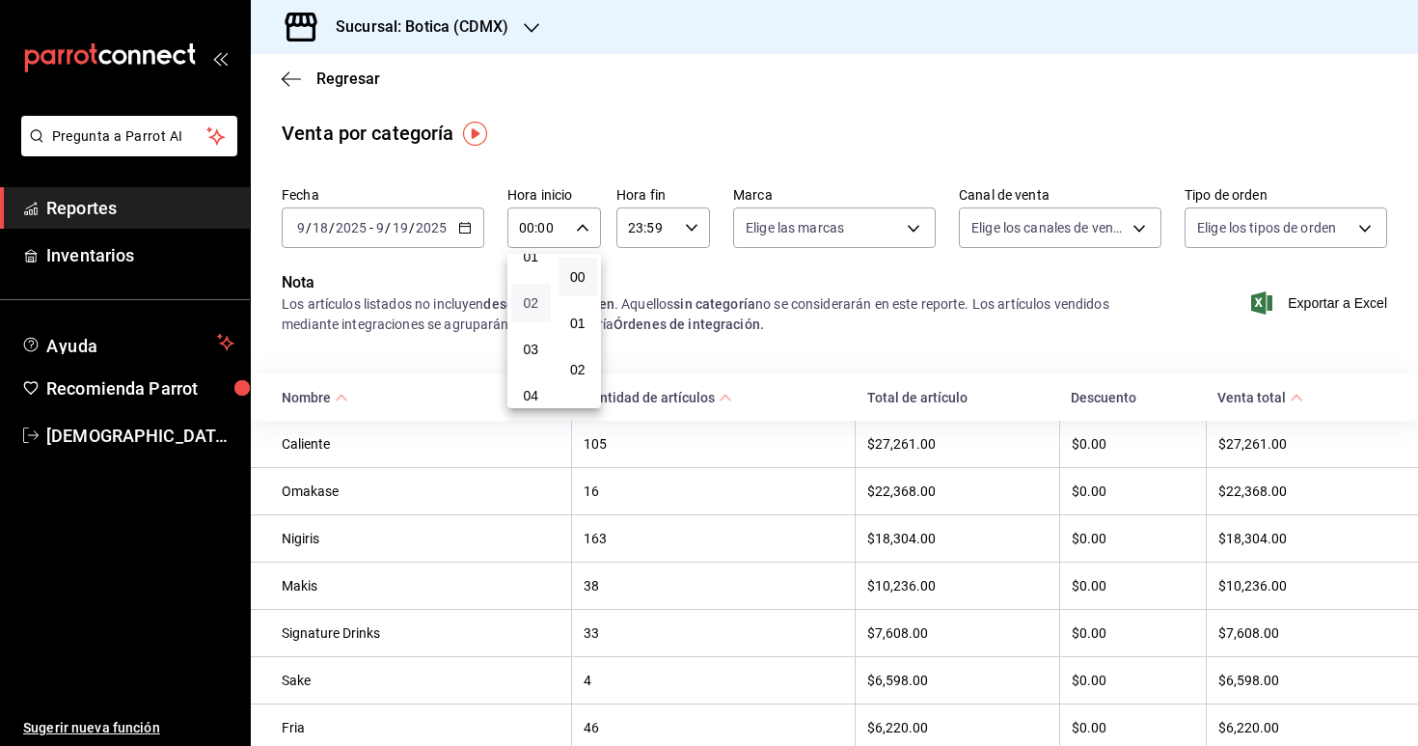
scroll to position [73, 0]
click at [533, 334] on button "03" at bounding box center [531, 342] width 40 height 39
type input "03:00"
click at [533, 334] on button "03" at bounding box center [531, 342] width 40 height 39
click at [529, 346] on span "03" at bounding box center [531, 342] width 16 height 15
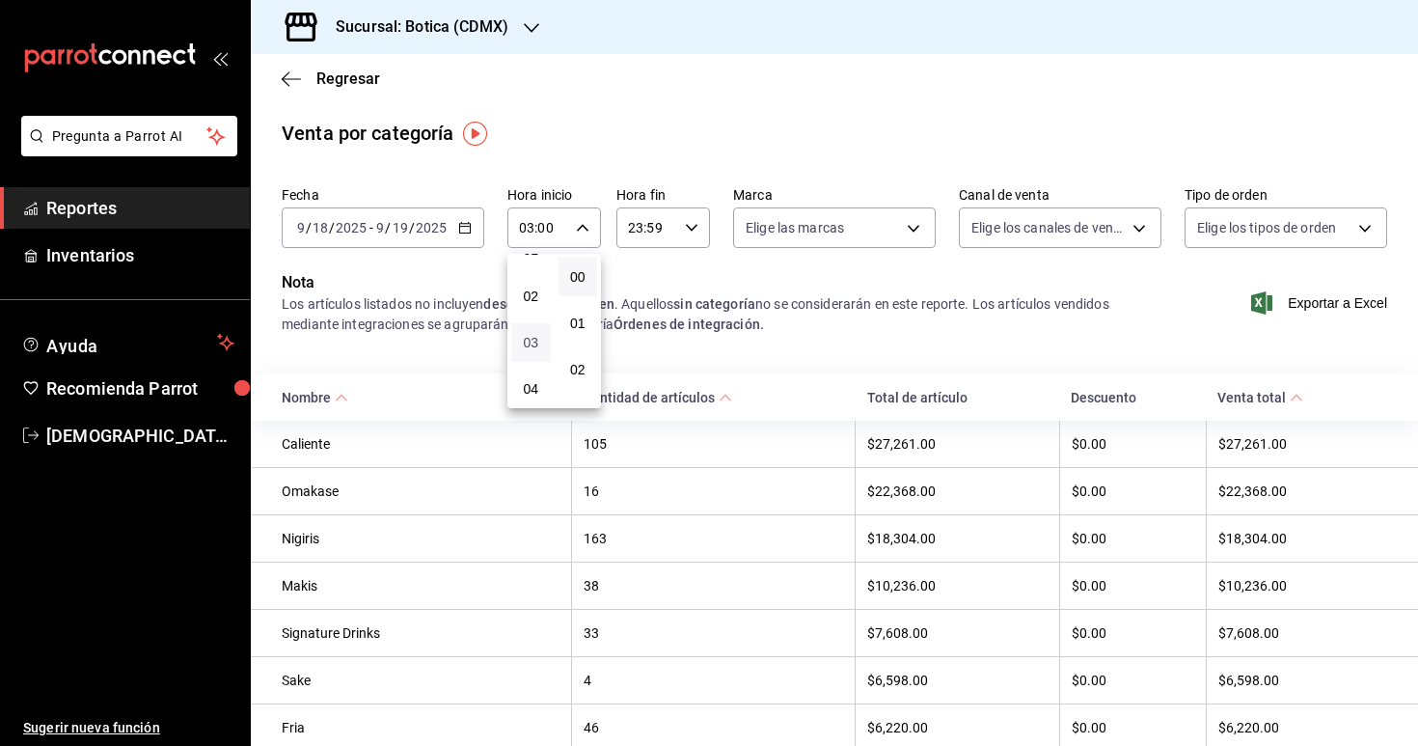
click at [529, 346] on span "03" at bounding box center [531, 342] width 16 height 15
click at [636, 340] on div at bounding box center [709, 373] width 1418 height 746
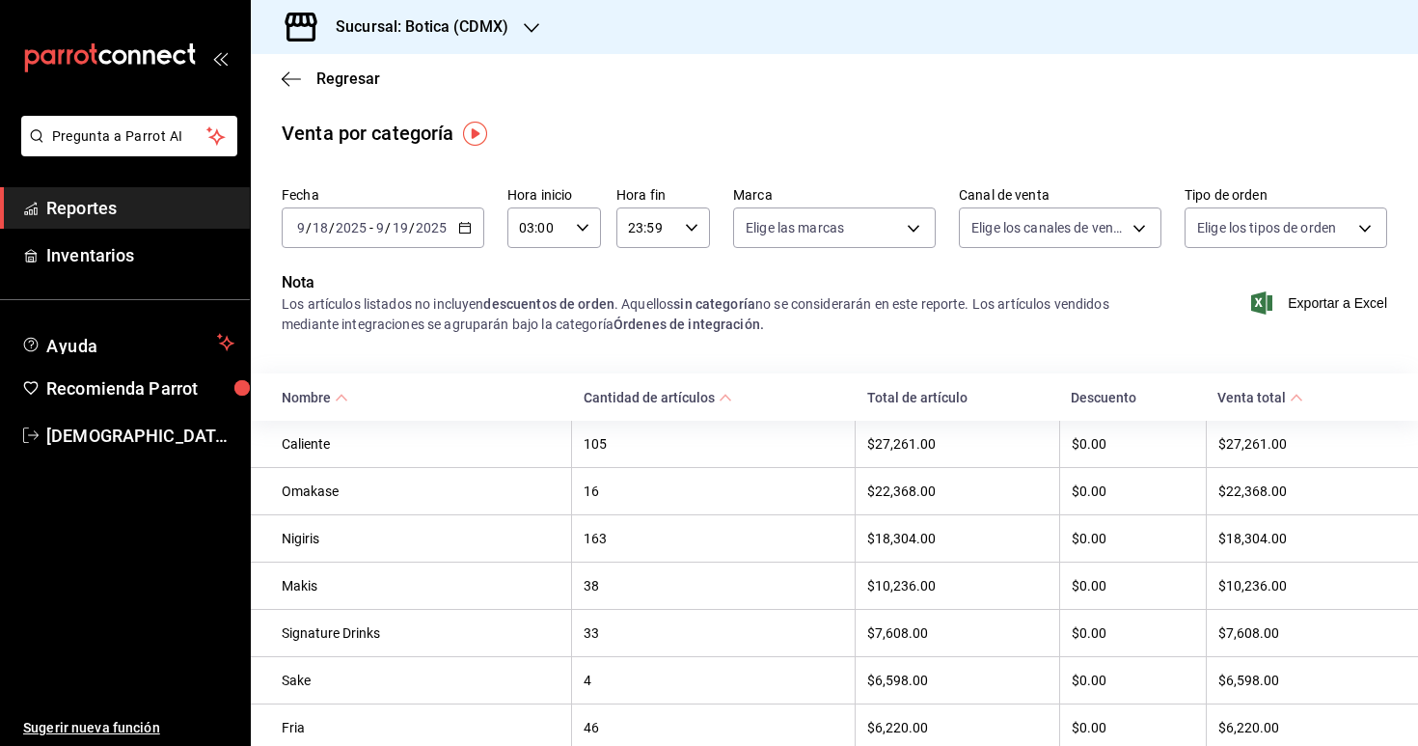
click at [462, 229] on icon "button" at bounding box center [465, 228] width 14 height 14
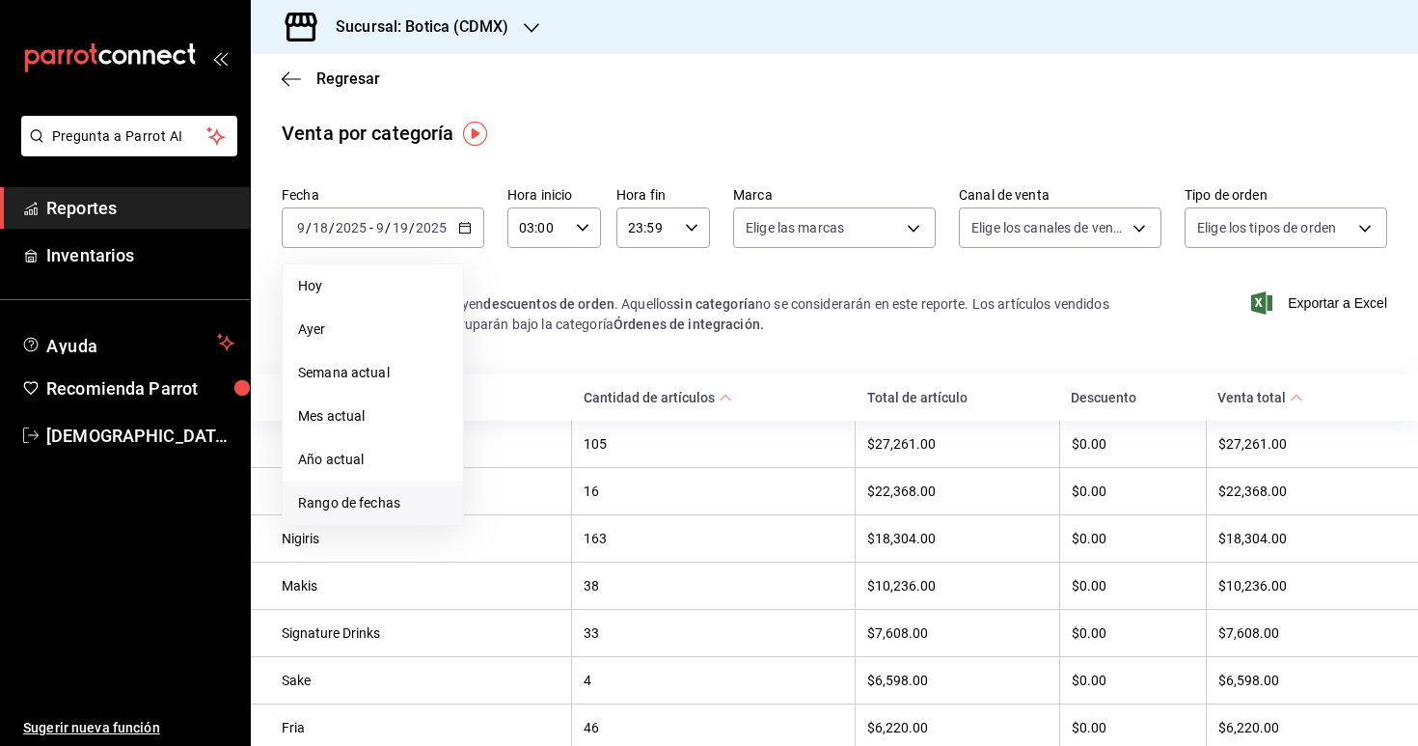
click at [370, 502] on span "Rango de fechas" at bounding box center [373, 503] width 150 height 20
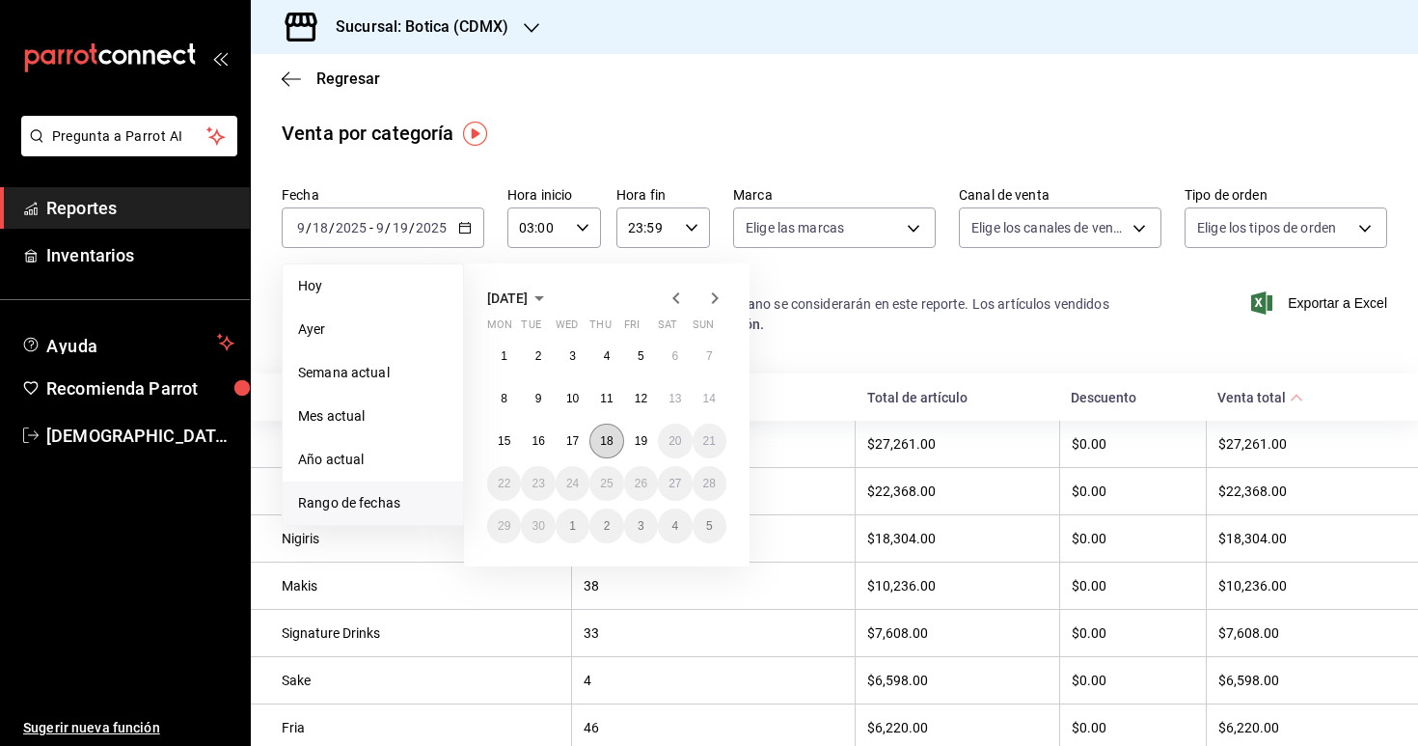
click at [601, 449] on button "18" at bounding box center [606, 441] width 34 height 35
click at [632, 450] on button "19" at bounding box center [641, 441] width 34 height 35
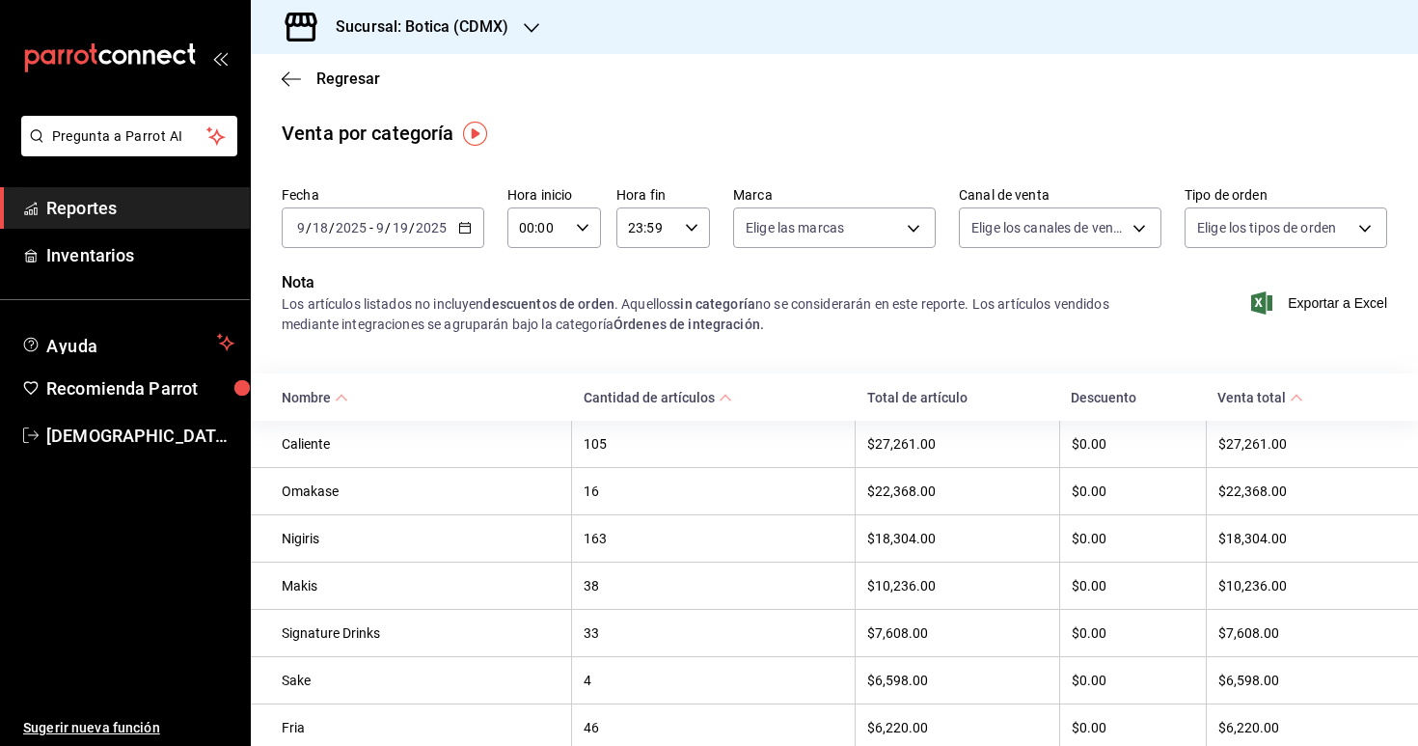
click at [581, 216] on div "00:00 Hora inicio" at bounding box center [554, 227] width 94 height 41
click at [532, 376] on span "03" at bounding box center [531, 370] width 16 height 15
type input "03:00"
click at [739, 309] on div at bounding box center [709, 373] width 1418 height 746
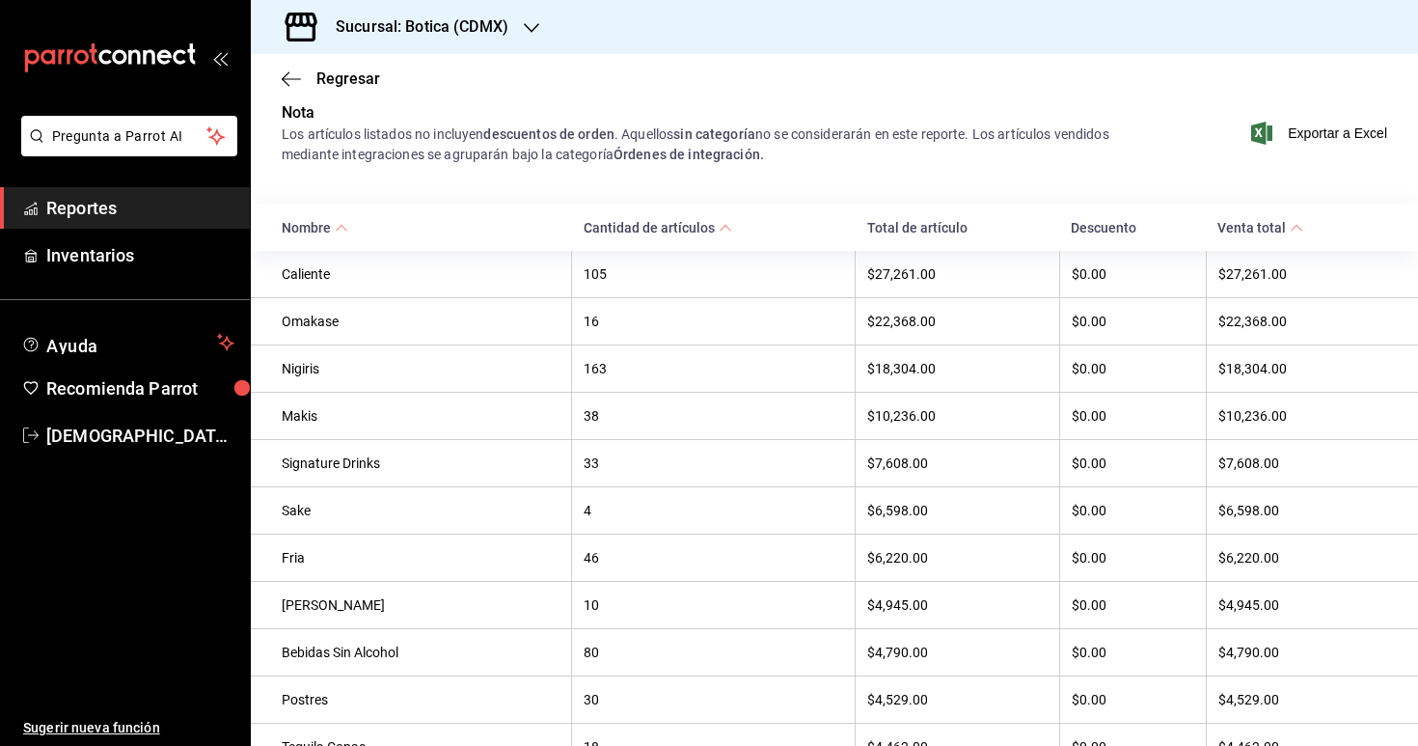
scroll to position [158, 0]
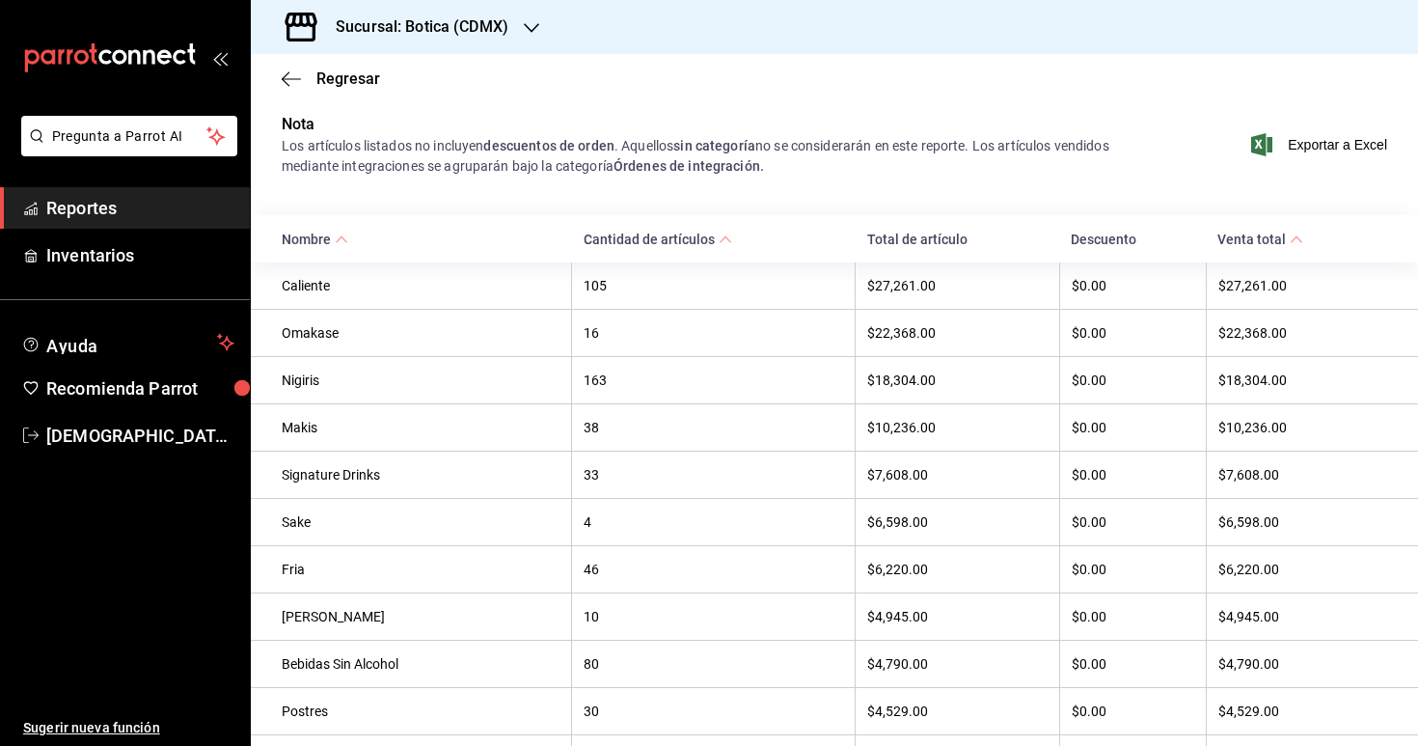
click at [114, 216] on span "Reportes" at bounding box center [140, 208] width 188 height 26
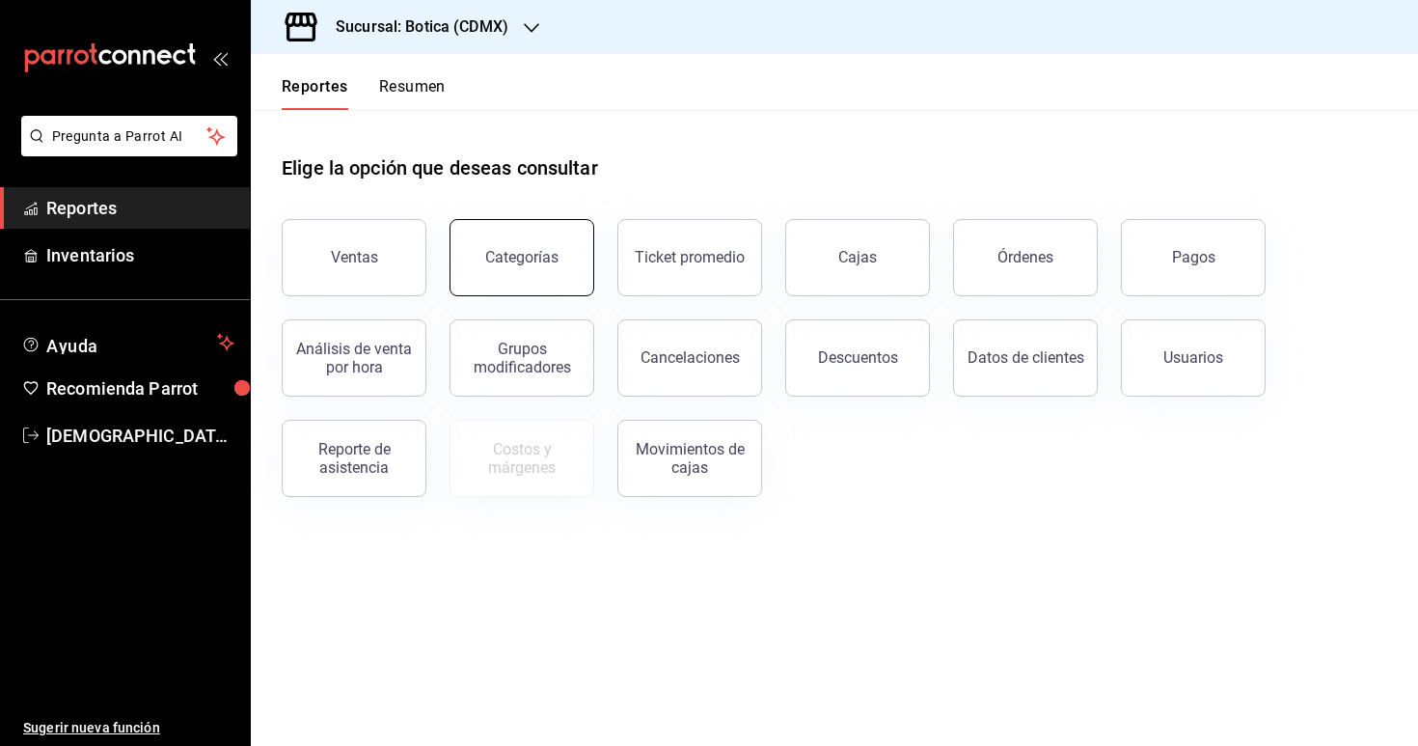
click at [531, 259] on div "Categorías" at bounding box center [521, 257] width 73 height 18
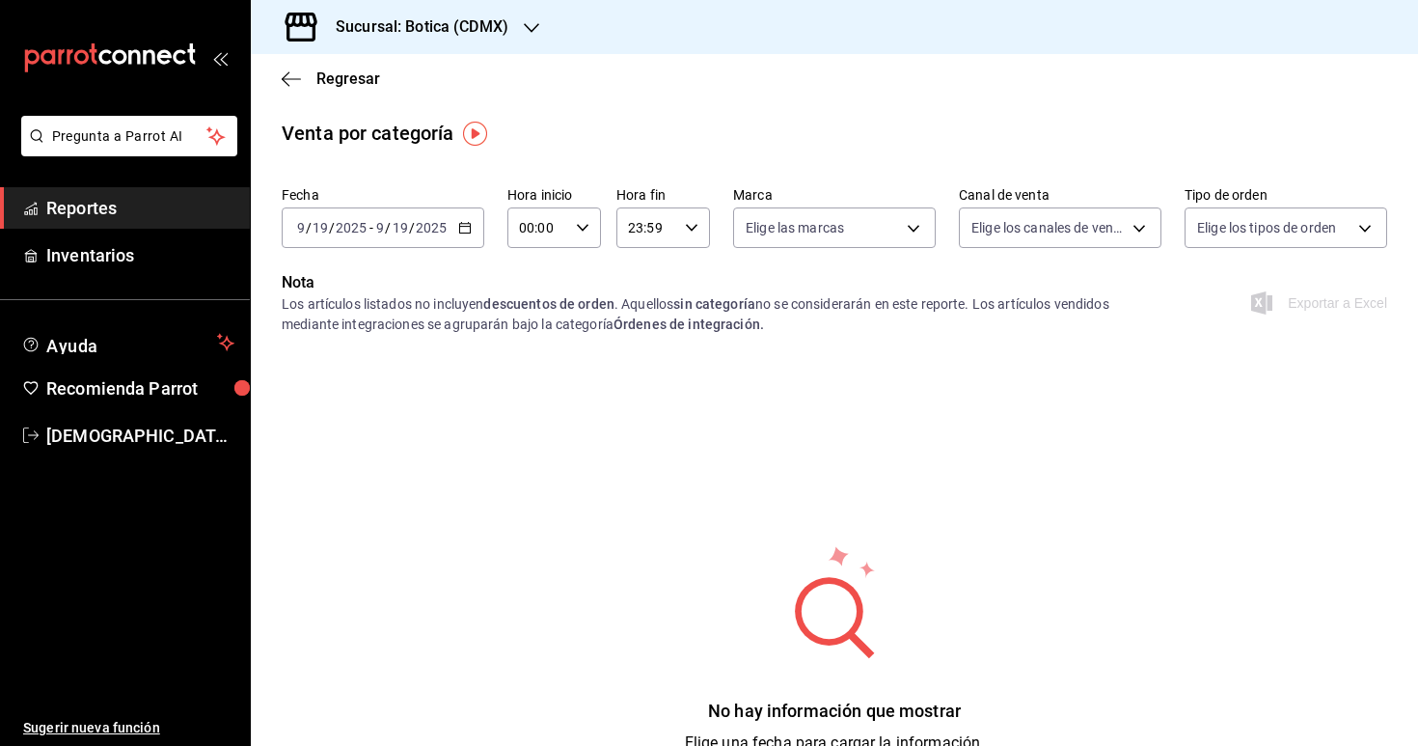
click at [150, 230] on ul "Reportes Inventarios" at bounding box center [125, 231] width 250 height 89
click at [141, 218] on span "Reportes" at bounding box center [140, 208] width 188 height 26
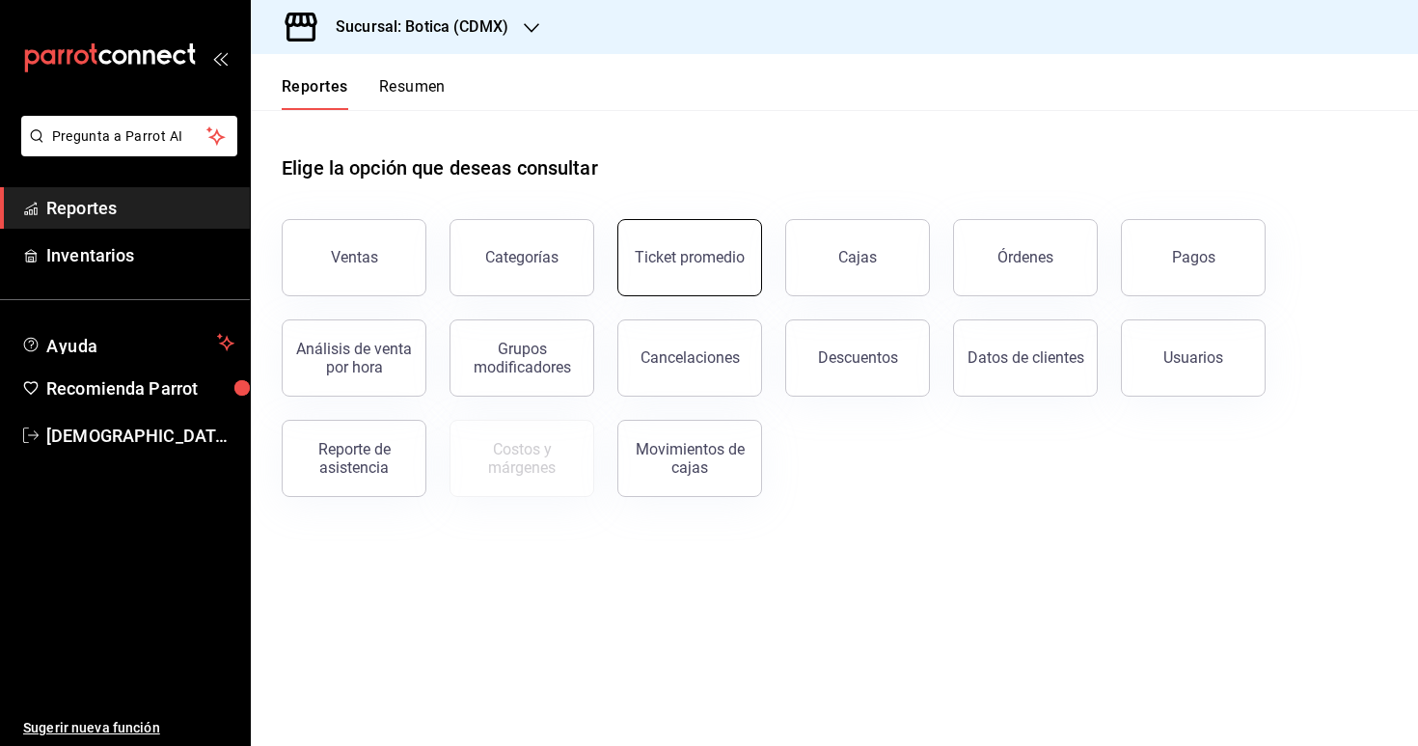
click at [689, 270] on button "Ticket promedio" at bounding box center [689, 257] width 145 height 77
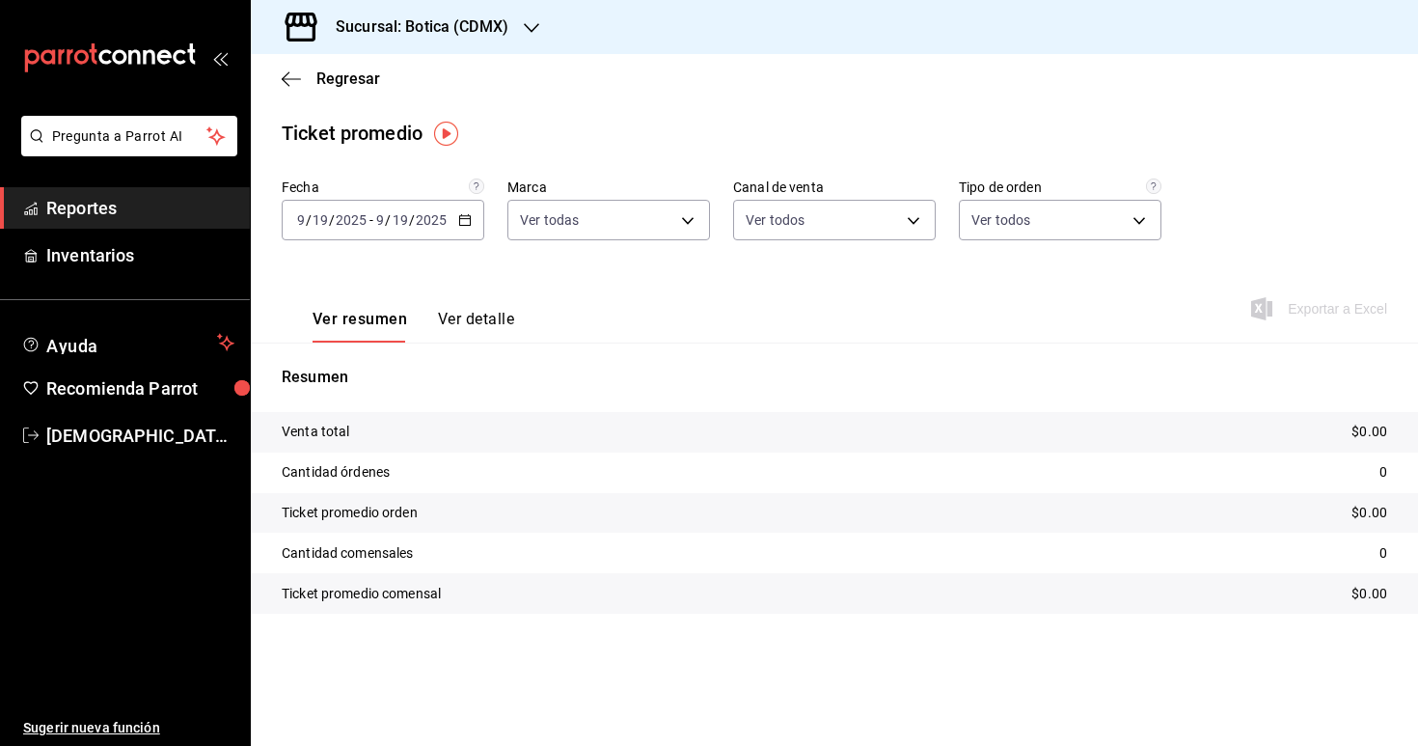
click at [475, 214] on div "[DATE] [DATE] - [DATE] [DATE]" at bounding box center [383, 220] width 203 height 41
click at [369, 459] on span "Rango de fechas" at bounding box center [373, 452] width 150 height 20
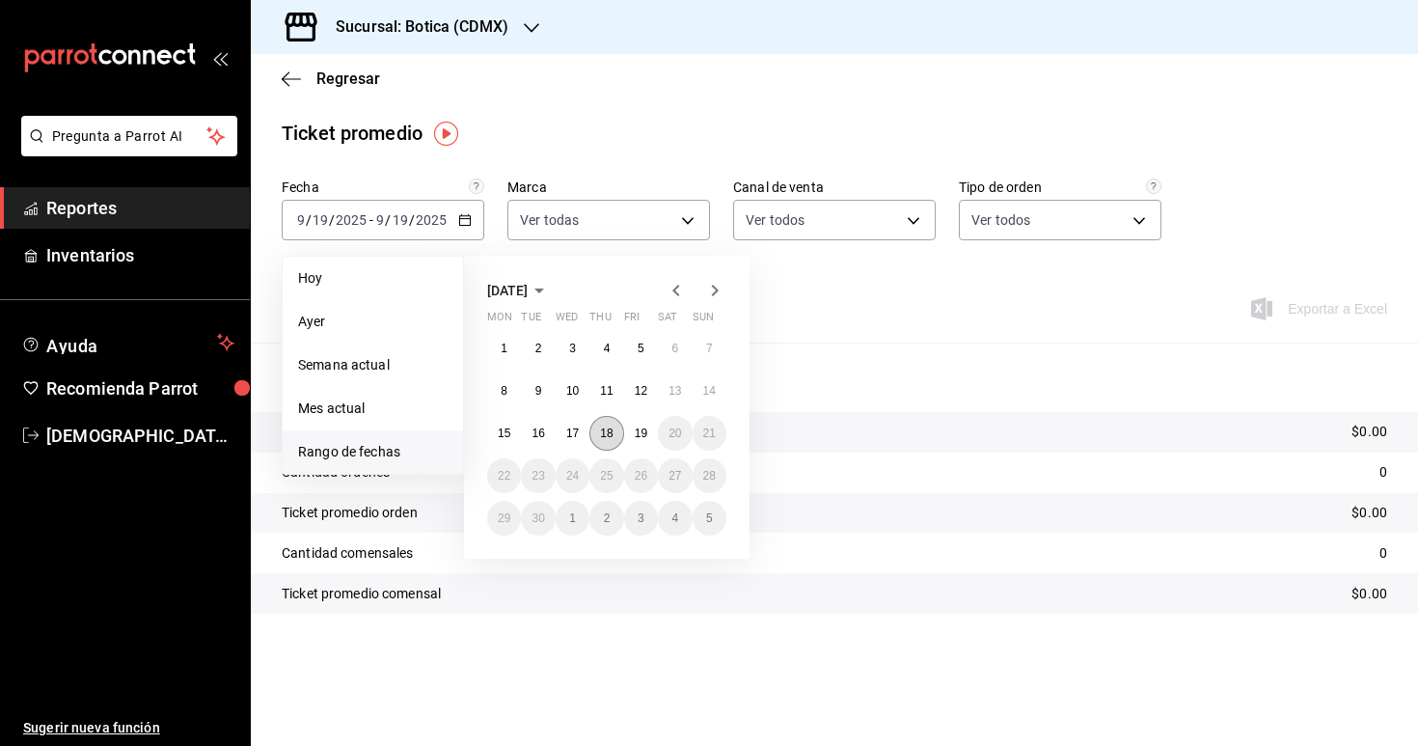
click at [619, 425] on button "18" at bounding box center [606, 433] width 34 height 35
click at [656, 426] on button "19" at bounding box center [641, 433] width 34 height 35
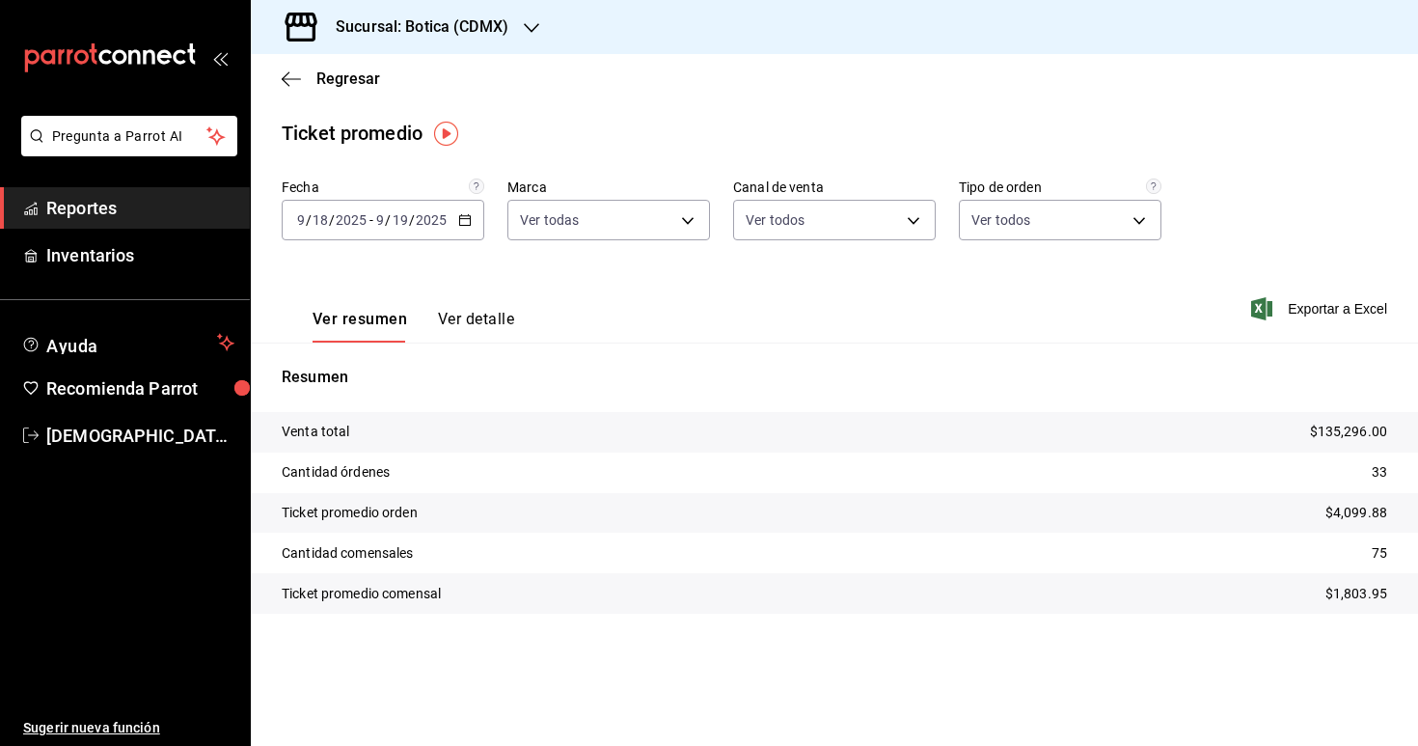
click at [464, 319] on button "Ver detalle" at bounding box center [476, 326] width 76 height 33
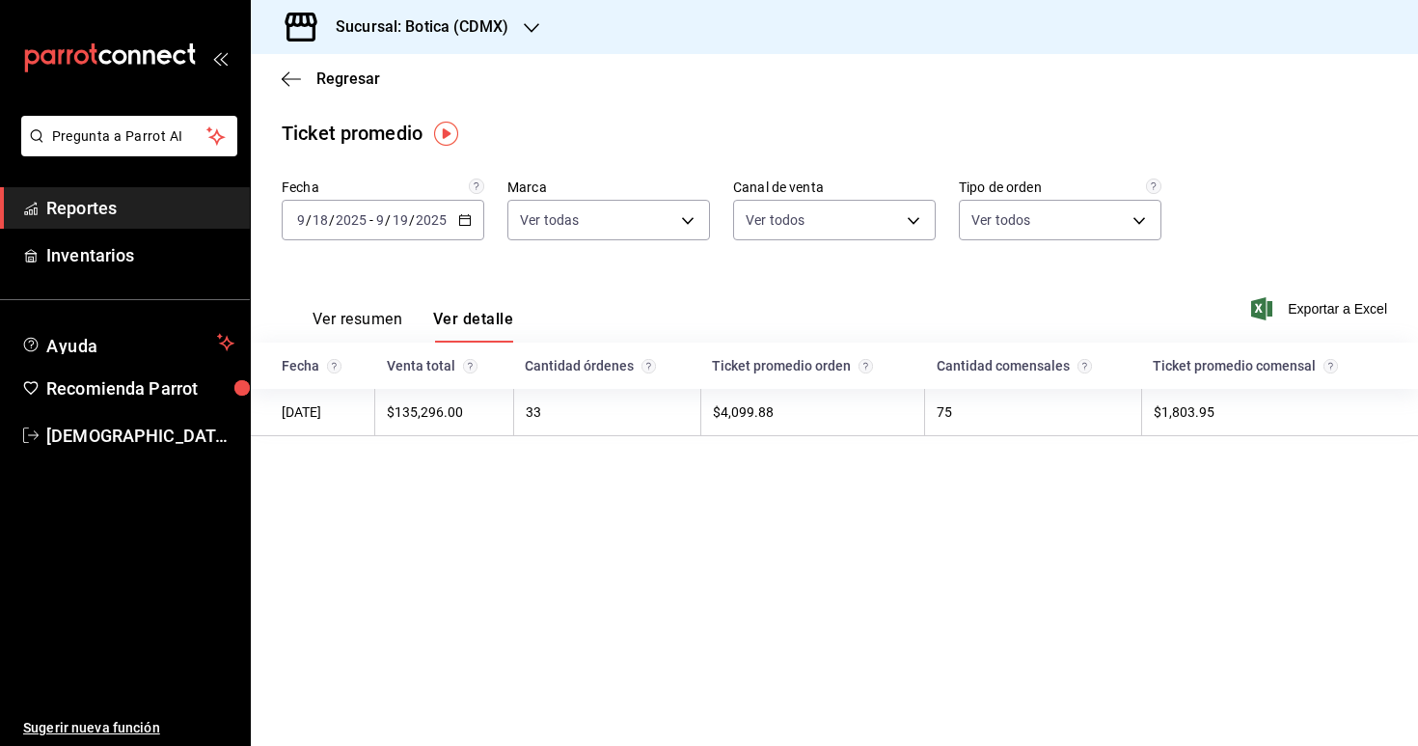
click at [388, 309] on div "Ver resumen Ver detalle" at bounding box center [398, 315] width 232 height 56
click at [343, 326] on button "Ver resumen" at bounding box center [358, 326] width 90 height 33
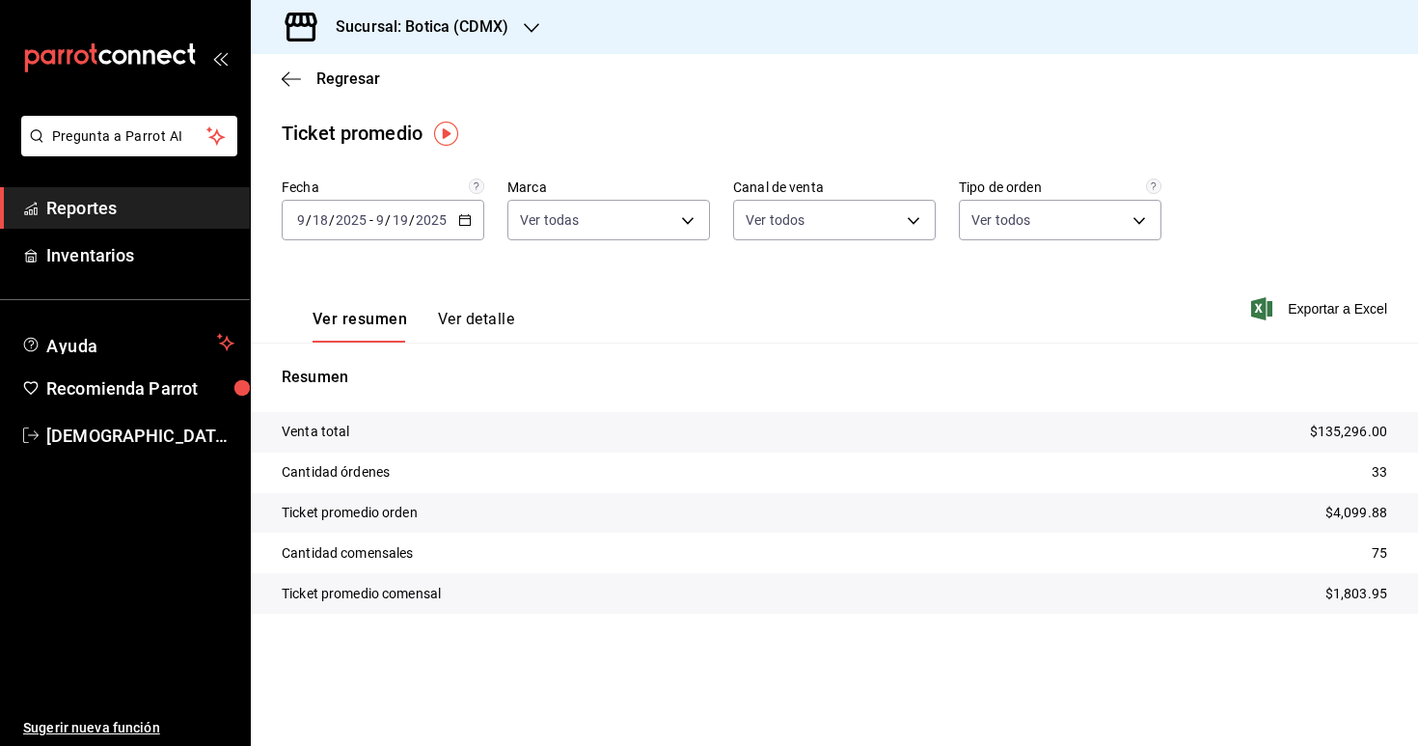
click at [178, 210] on span "Reportes" at bounding box center [140, 208] width 188 height 26
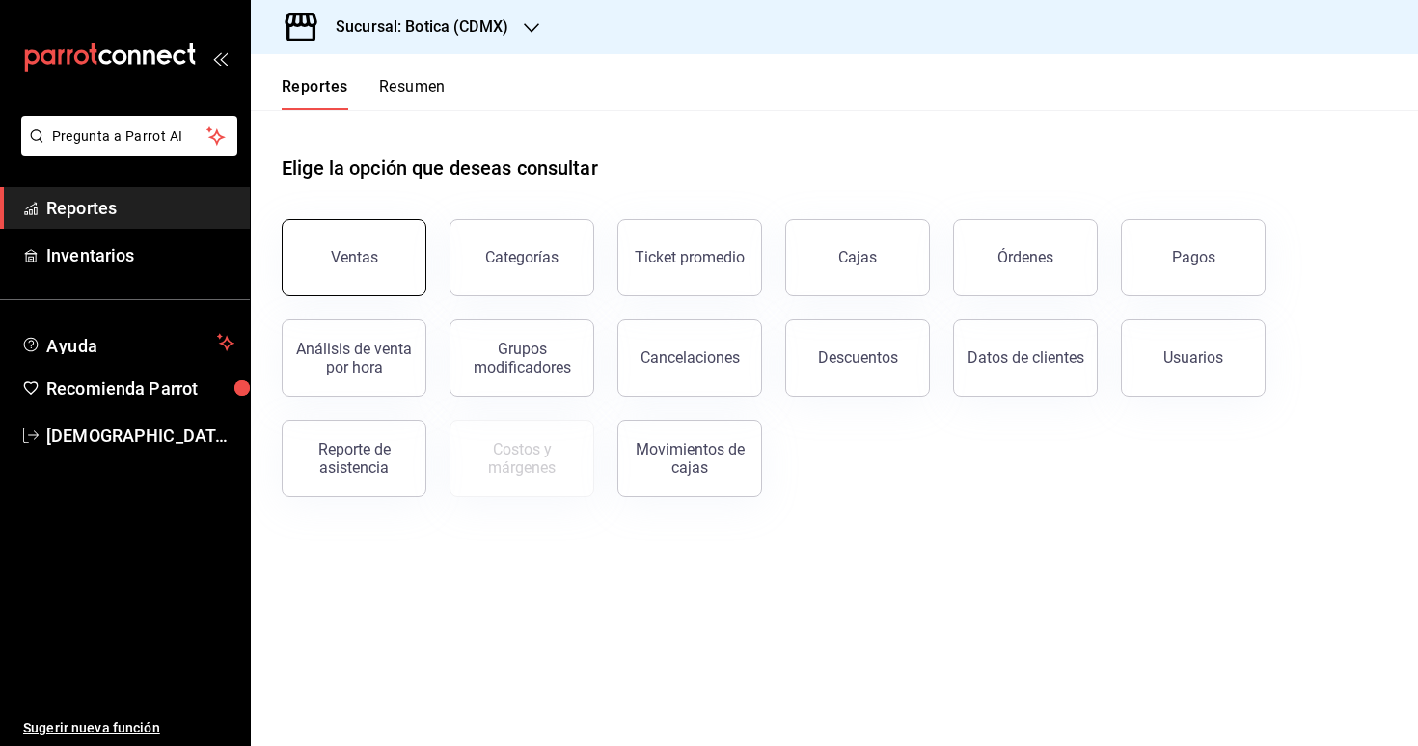
click at [324, 233] on button "Ventas" at bounding box center [354, 257] width 145 height 77
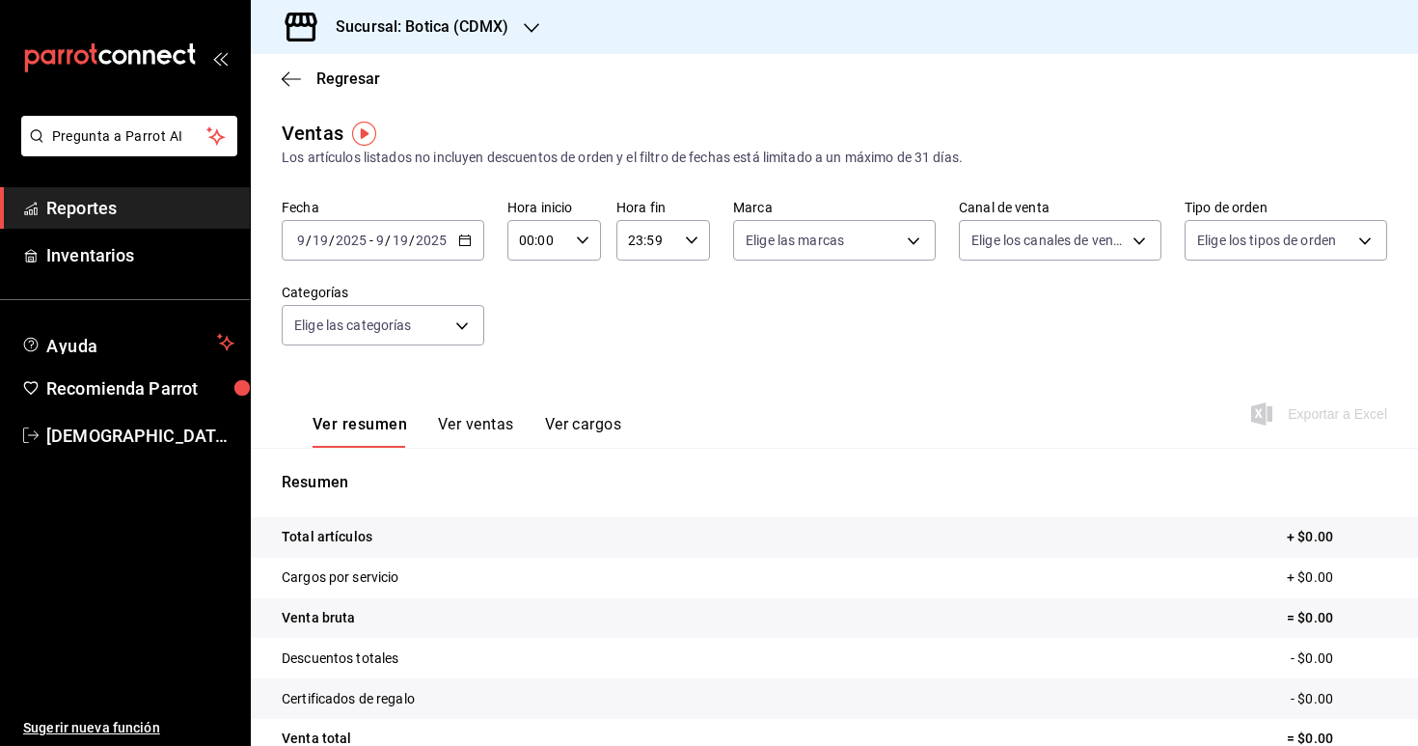
click at [471, 238] on icon "button" at bounding box center [465, 240] width 14 height 14
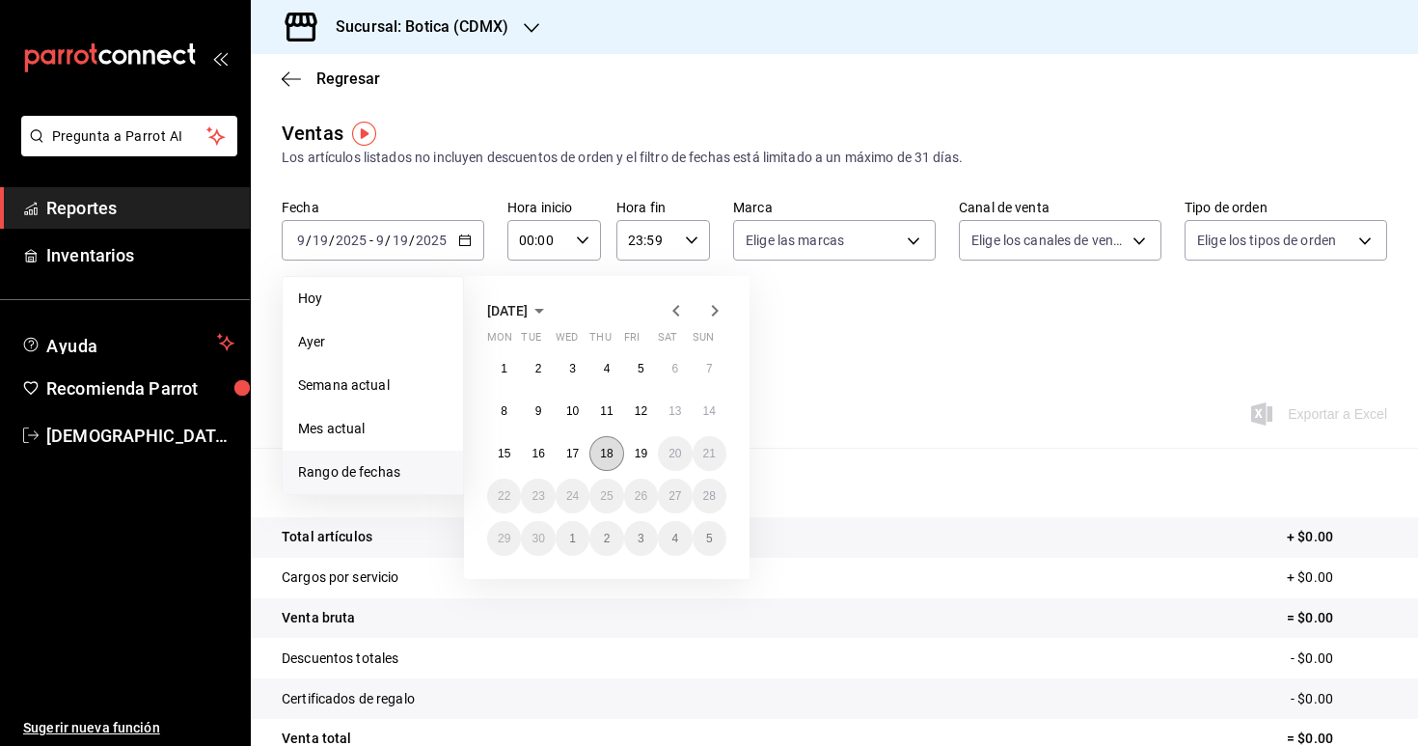
click at [611, 458] on abbr "18" at bounding box center [606, 454] width 13 height 14
click at [636, 456] on abbr "19" at bounding box center [641, 454] width 13 height 14
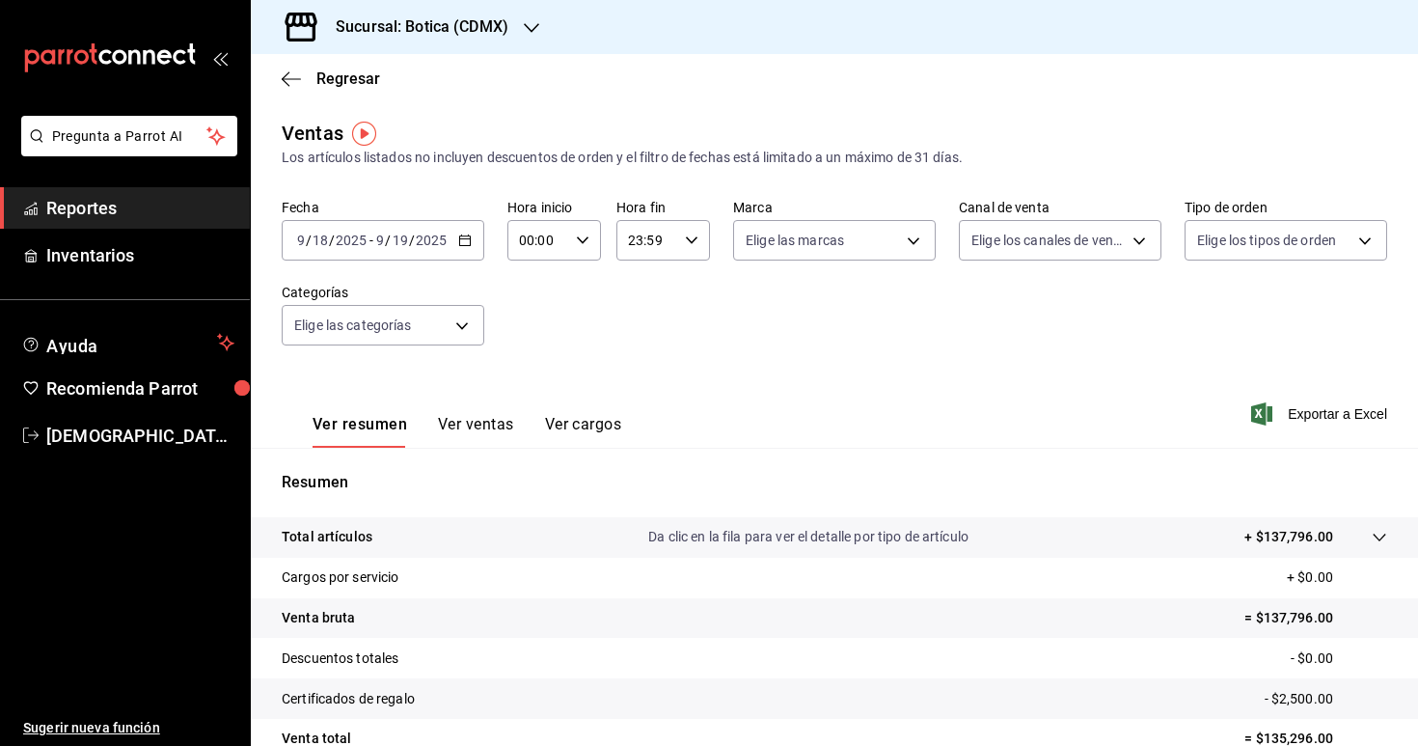
click at [578, 227] on div "00:00 Hora inicio" at bounding box center [554, 240] width 94 height 41
click at [536, 390] on span "03" at bounding box center [531, 382] width 16 height 15
type input "03:00"
click at [668, 346] on div at bounding box center [709, 373] width 1418 height 746
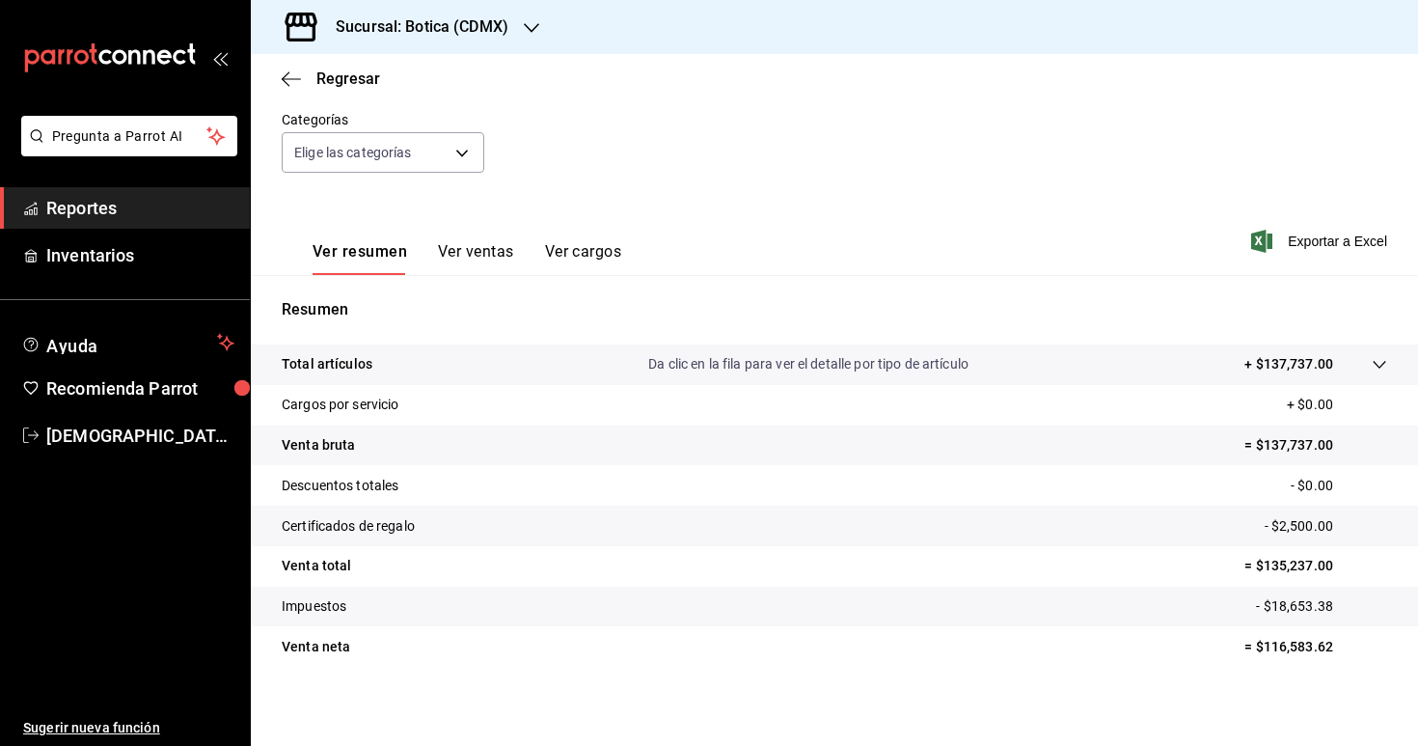
scroll to position [178, 0]
